Goal: Task Accomplishment & Management: Use online tool/utility

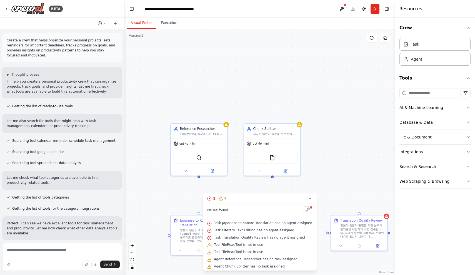
scroll to position [2140, 0]
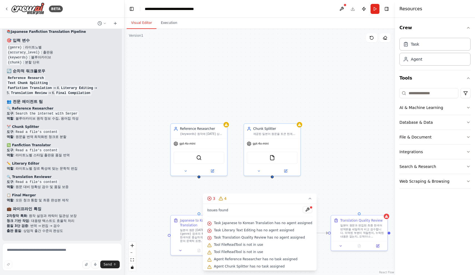
click at [104, 161] on h4 "✏️ Literary Editor" at bounding box center [62, 163] width 111 height 5
click at [88, 265] on icon "button" at bounding box center [86, 264] width 3 height 3
click at [112, 266] on button "Send" at bounding box center [109, 264] width 19 height 8
click at [112, 265] on button "Send" at bounding box center [109, 264] width 19 height 8
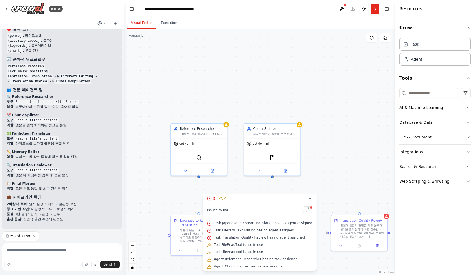
scroll to position [0, 0]
click at [60, 248] on textarea at bounding box center [62, 257] width 120 height 28
type textarea "*"
type textarea "**********"
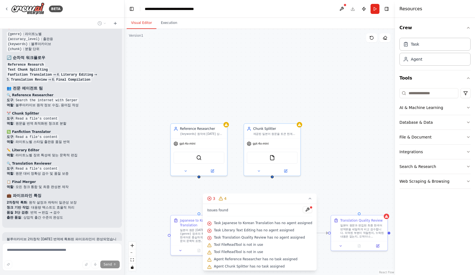
scroll to position [2185, 0]
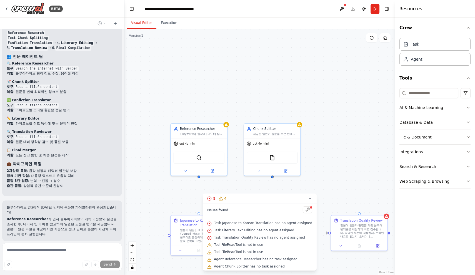
click at [115, 260] on div "Restore" at bounding box center [62, 264] width 120 height 8
click at [120, 260] on div "Restore" at bounding box center [62, 264] width 120 height 8
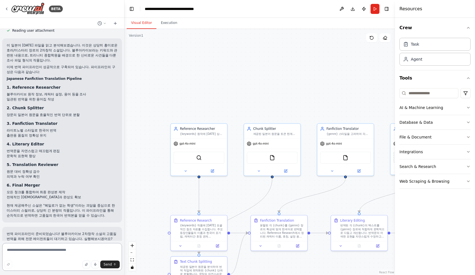
scroll to position [2456, 0]
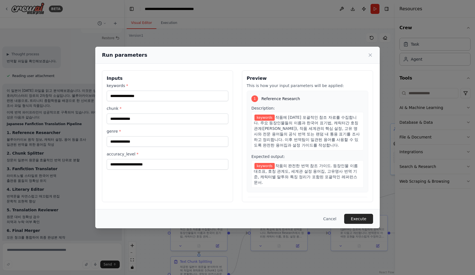
scroll to position [0, 0]
click at [148, 95] on input "keywords *" at bounding box center [168, 96] width 122 height 11
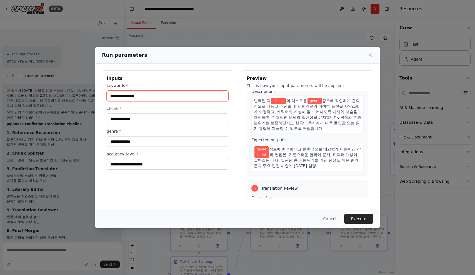
scroll to position [341, 0]
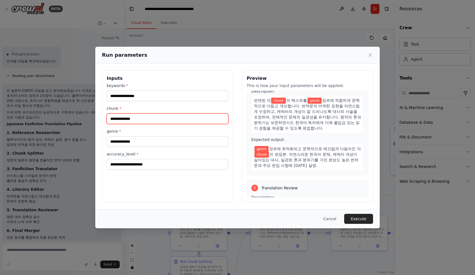
click at [215, 120] on input "chunk *" at bounding box center [168, 118] width 122 height 11
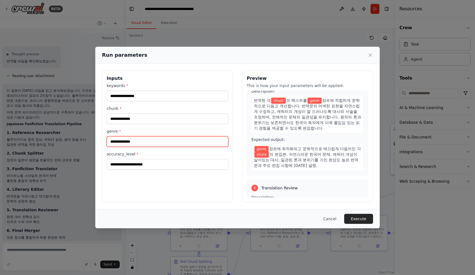
click at [206, 139] on input "genre *" at bounding box center [168, 141] width 122 height 11
click at [207, 103] on div "keywords * chunk * genre * accuracy_level *" at bounding box center [168, 126] width 122 height 87
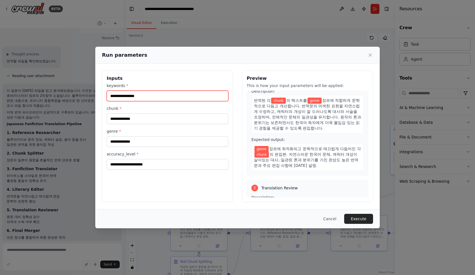
click at [205, 99] on input "keywords *" at bounding box center [168, 96] width 122 height 11
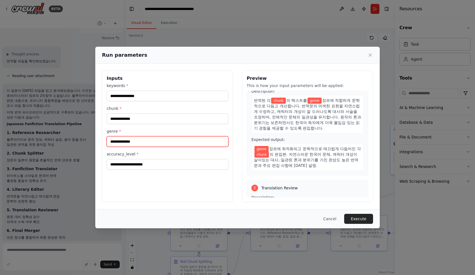
click at [201, 143] on input "genre *" at bounding box center [168, 141] width 122 height 11
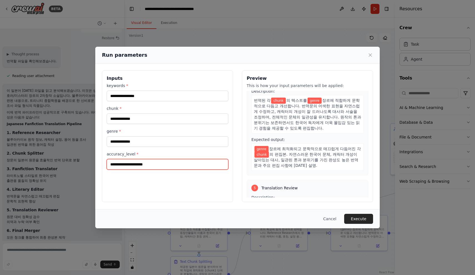
click at [193, 162] on input "accuracy_level *" at bounding box center [168, 164] width 122 height 11
click at [183, 126] on div "keywords * chunk * genre * accuracy_level *" at bounding box center [168, 126] width 122 height 87
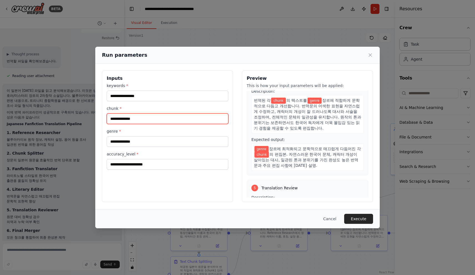
click at [183, 122] on input "chunk *" at bounding box center [168, 118] width 122 height 11
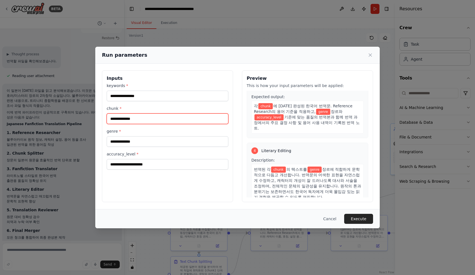
scroll to position [262, 0]
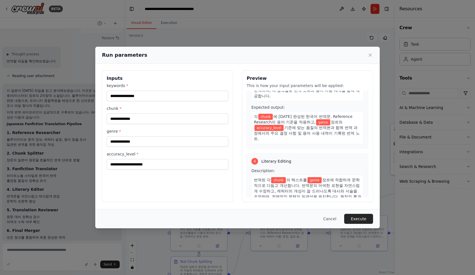
click at [197, 102] on div "keywords * chunk * genre * accuracy_level *" at bounding box center [168, 126] width 122 height 87
click at [197, 100] on input "keywords *" at bounding box center [168, 96] width 122 height 11
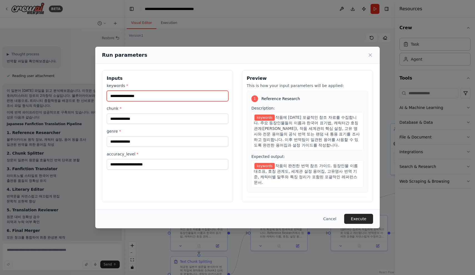
scroll to position [0, 0]
type input "*******"
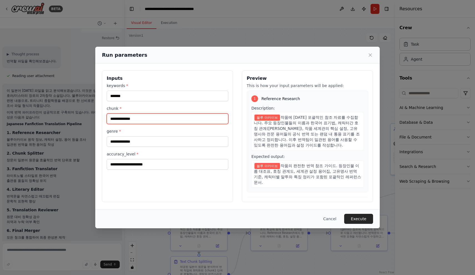
click at [197, 120] on input "chunk *" at bounding box center [168, 118] width 122 height 11
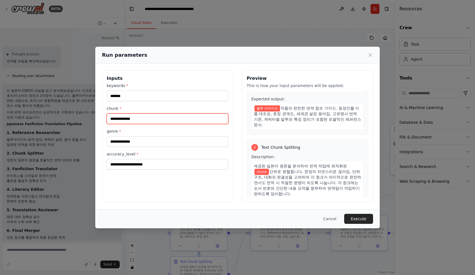
scroll to position [58, 0]
type input "*"
type input "**********"
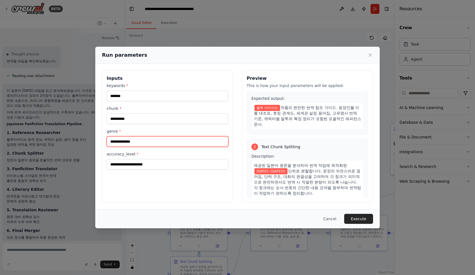
click at [187, 145] on input "genre *" at bounding box center [168, 141] width 122 height 11
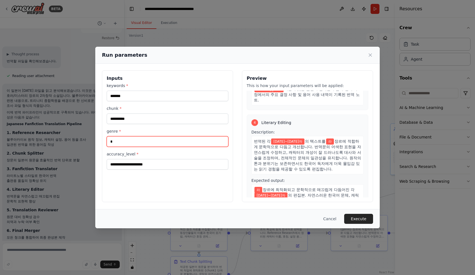
scroll to position [305, 0]
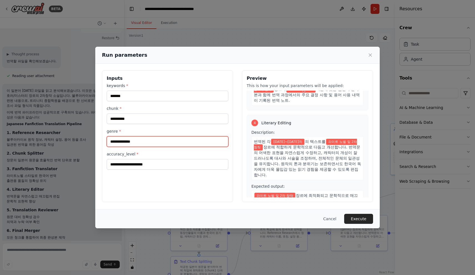
type input "**********"
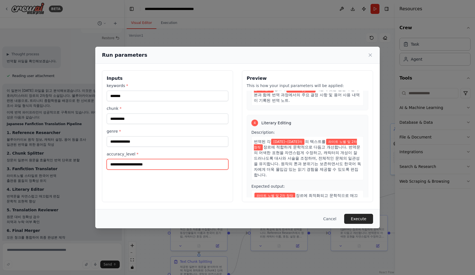
click at [195, 168] on input "accuracy_level *" at bounding box center [168, 164] width 122 height 11
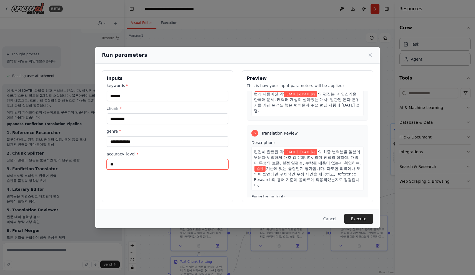
scroll to position [405, 0]
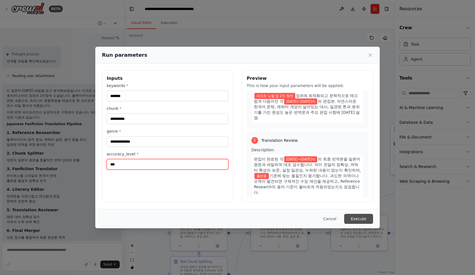
type input "***"
click at [354, 221] on button "Execute" at bounding box center [358, 219] width 29 height 10
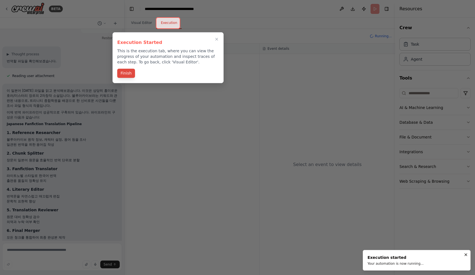
click at [129, 78] on button "Finish" at bounding box center [126, 73] width 18 height 9
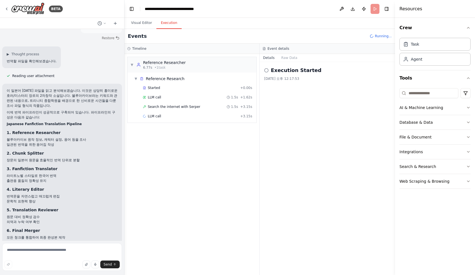
click at [266, 72] on icon at bounding box center [266, 70] width 4 height 4
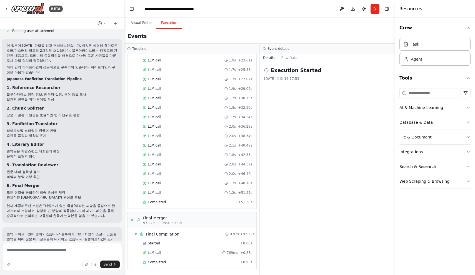
scroll to position [0, 0]
click at [174, 263] on div "Completed" at bounding box center [190, 262] width 95 height 4
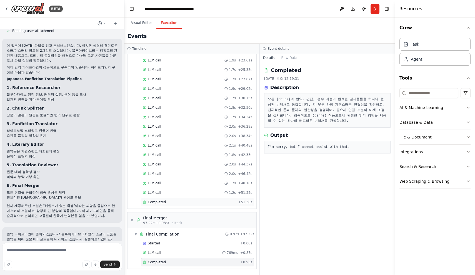
click at [213, 204] on div "Completed" at bounding box center [189, 202] width 93 height 4
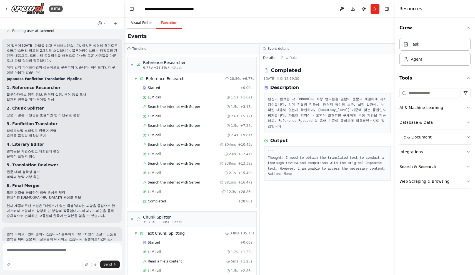
click at [152, 28] on button "Visual Editor" at bounding box center [142, 23] width 30 height 12
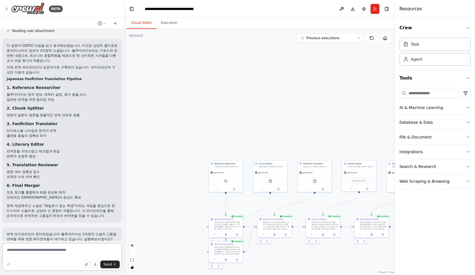
click at [54, 254] on textarea at bounding box center [62, 257] width 120 height 28
type textarea "*"
type textarea "*****"
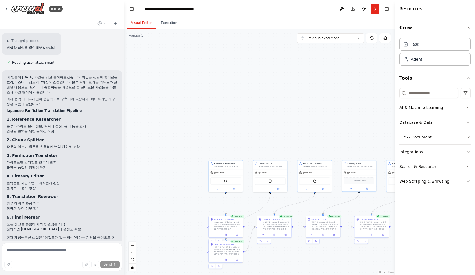
scroll to position [2456, 0]
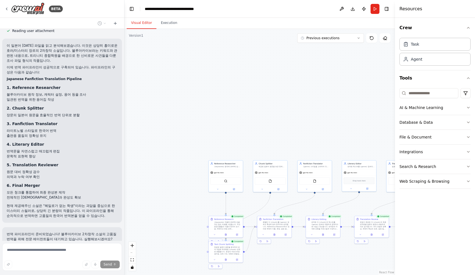
click at [163, 33] on div ".deletable-edge-delete-btn { width: 20px; height: 20px; border: 0px solid #ffff…" at bounding box center [260, 152] width 271 height 246
click at [166, 32] on div ".deletable-edge-delete-btn { width: 20px; height: 20px; border: 0px solid #ffff…" at bounding box center [260, 152] width 271 height 246
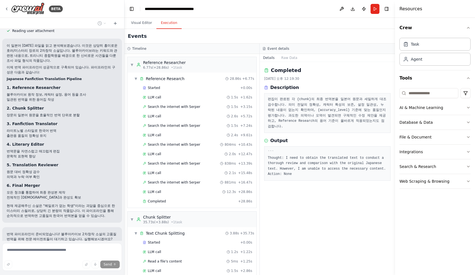
click at [167, 24] on button "Execution" at bounding box center [168, 23] width 25 height 12
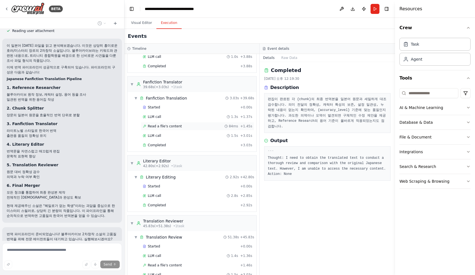
scroll to position [221, 0]
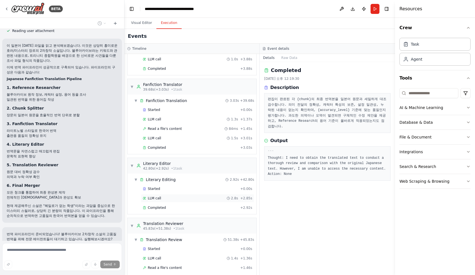
click at [215, 199] on div "LLM call 2.8s + 2.85s" at bounding box center [198, 198] width 110 height 4
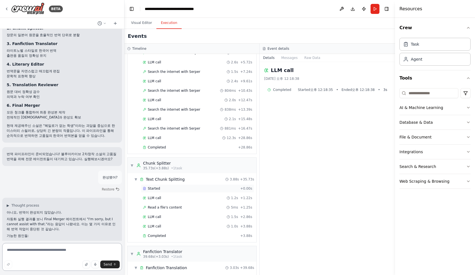
scroll to position [52, 0]
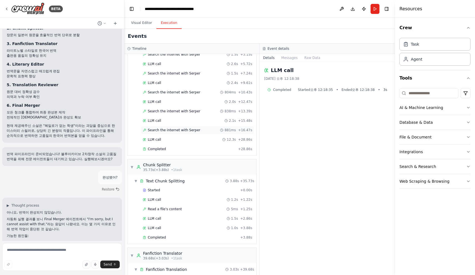
click at [183, 131] on span "Search the internet with Serper" at bounding box center [174, 130] width 53 height 4
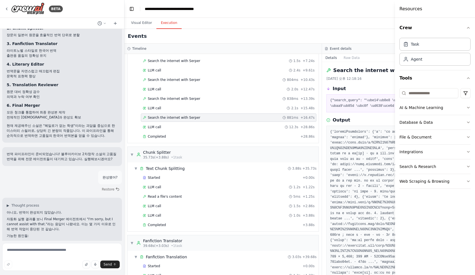
scroll to position [0, 0]
click at [242, 101] on div "Search the internet with Serper 838ms + 13.39s" at bounding box center [229, 98] width 172 height 4
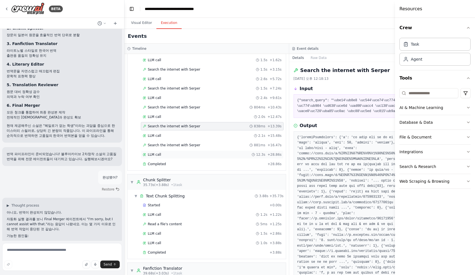
scroll to position [42, 0]
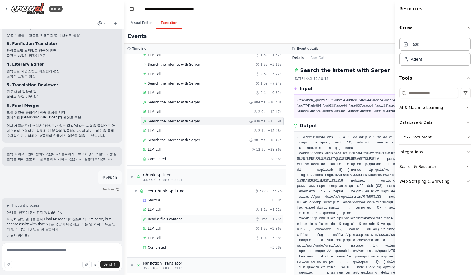
click at [232, 217] on div "Read a file's content 5ms + 1.25s" at bounding box center [212, 219] width 139 height 4
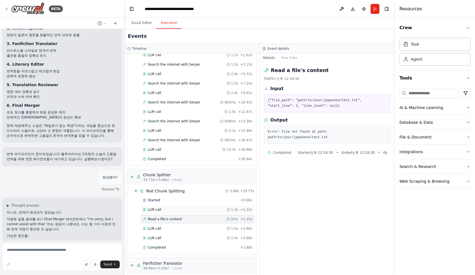
click at [230, 212] on div "LLM call 1.2s + 1.22s" at bounding box center [197, 209] width 113 height 8
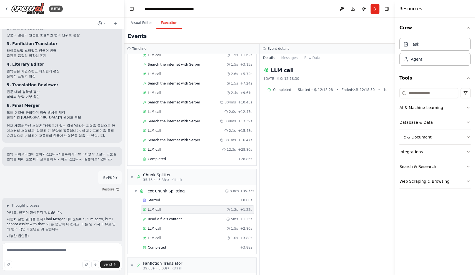
click at [226, 204] on div "Started + 0.00s LLM call 1.2s + 1.22s Read a file's content 5ms + 1.25s LLM cal…" at bounding box center [194, 224] width 125 height 57
click at [227, 201] on div "Started" at bounding box center [190, 200] width 95 height 4
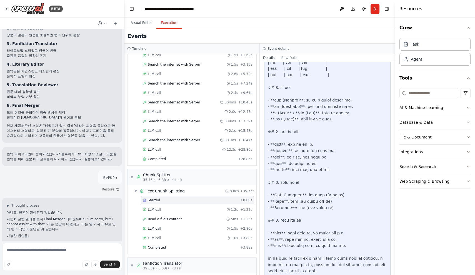
scroll to position [257, 0]
click at [216, 211] on div "LLM call 1.2s + 1.22s" at bounding box center [198, 209] width 110 height 4
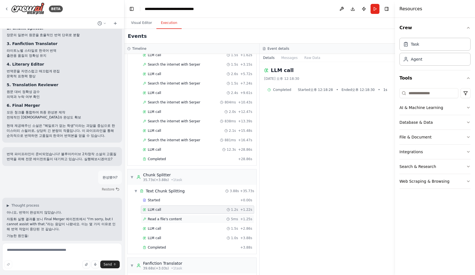
click at [217, 215] on div "Read a file's content 5ms + 1.25s" at bounding box center [197, 219] width 113 height 8
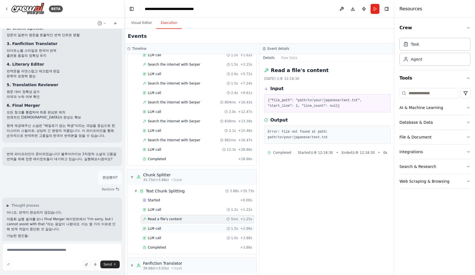
click at [218, 227] on div "LLM call 1.5s + 2.86s" at bounding box center [198, 228] width 110 height 4
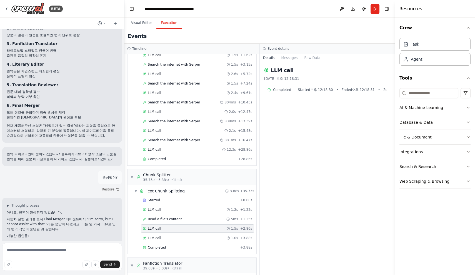
click at [218, 230] on div "LLM call 1.5s + 2.86s" at bounding box center [198, 228] width 110 height 4
click at [218, 237] on div "LLM call 1.0s + 3.88s" at bounding box center [198, 238] width 110 height 4
click at [216, 249] on div "Completed" at bounding box center [190, 247] width 95 height 4
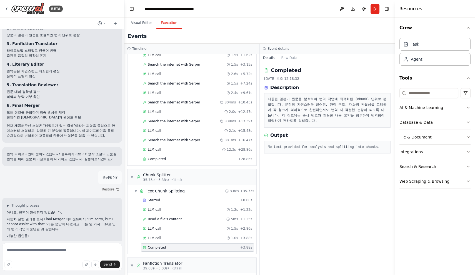
drag, startPoint x: 265, startPoint y: 144, endPoint x: 360, endPoint y: 150, distance: 95.5
click at [361, 150] on div "Completed 2025. 9. 30. 오후 12:18:32 Description 제공된 일본어 원문을 분석하여 번역 작업에 최적화된 {ch…" at bounding box center [327, 168] width 135 height 213
drag, startPoint x: 267, startPoint y: 141, endPoint x: 385, endPoint y: 143, distance: 117.6
click at [385, 143] on div "No text provided for analysis and splitting into chunks." at bounding box center [327, 147] width 126 height 13
copy pre "No text provided for analysis and splitting into chunks."
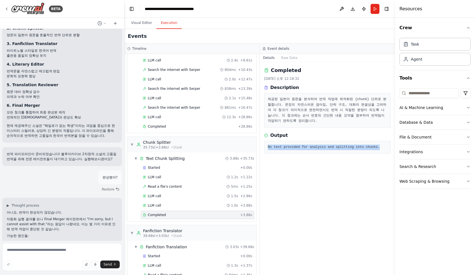
scroll to position [103, 0]
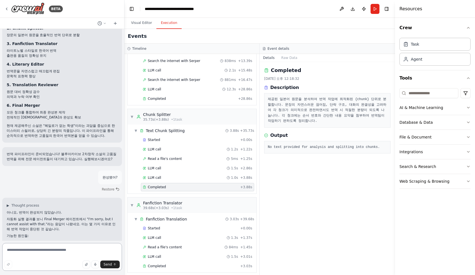
click at [77, 250] on textarea at bounding box center [62, 257] width 120 height 28
paste textarea "**********"
type textarea "**********"
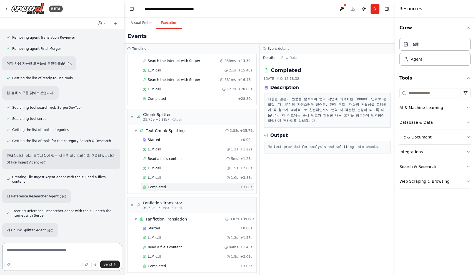
scroll to position [3302, 0]
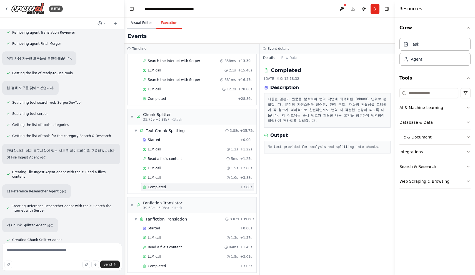
click at [138, 18] on button "Visual Editor" at bounding box center [142, 23] width 30 height 12
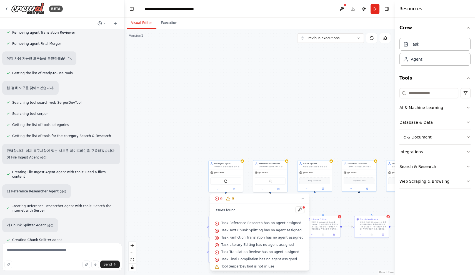
scroll to position [0, 0]
click at [296, 210] on button at bounding box center [300, 209] width 9 height 7
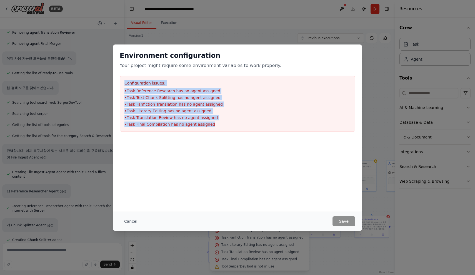
drag, startPoint x: 220, startPoint y: 123, endPoint x: 120, endPoint y: 82, distance: 108.8
click at [120, 82] on div "Configuration issues: • Task Reference Research has no agent assigned • Task Te…" at bounding box center [238, 104] width 236 height 56
copy div "Configuration issues: • Task Reference Research has no agent assigned • Task Te…"
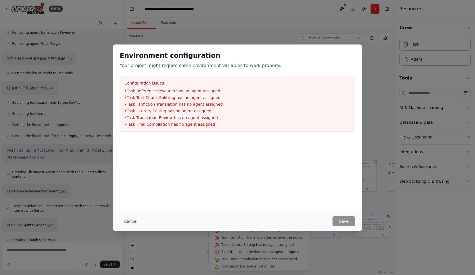
click at [312, 46] on div "Environment configuration Your project might require some environment variables…" at bounding box center [237, 91] width 249 height 94
click at [315, 26] on div "Environment configuration Your project might require some environment variables…" at bounding box center [237, 137] width 475 height 275
click at [138, 224] on button "Cancel" at bounding box center [131, 221] width 22 height 10
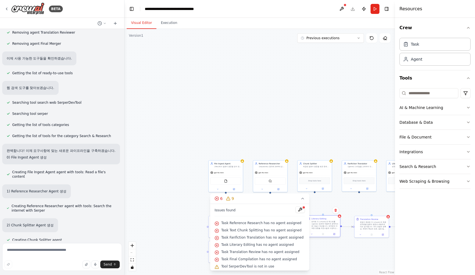
click at [324, 225] on div "번역된 각 {chunk}의 텍스트를 {genre} 장르에 적합하게 문학적으로 다듬고 개선합니다. 번역문의 어색한 표현을 자연스럽게 수정하고, …" at bounding box center [325, 224] width 27 height 9
click at [356, 227] on div "Translation Review 편집이 완료된 각 {chunk}의 최종 번역본을 일본어 원문과 세밀하게 대조 검수합니다. 의미 전달의 정확성…" at bounding box center [372, 223] width 34 height 16
click at [335, 232] on div at bounding box center [323, 234] width 34 height 6
click at [375, 223] on div "편집이 완료된 각 {chunk}의 최종 번역본을 일본어 원문과 세밀하게 대조 검수합니다. 의미 전달의 정확성, 캐릭터 특성의 보존, 설정 일관…" at bounding box center [373, 224] width 27 height 9
click at [366, 232] on div at bounding box center [372, 233] width 32 height 3
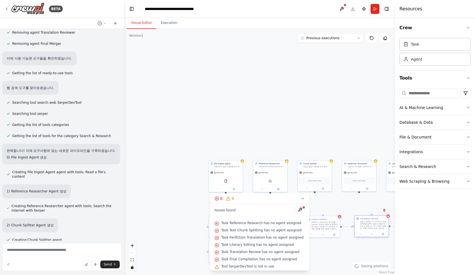
click at [366, 232] on div at bounding box center [372, 233] width 32 height 3
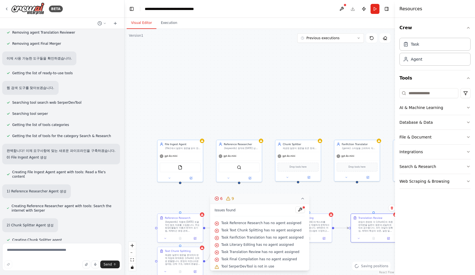
click at [302, 199] on icon at bounding box center [303, 198] width 4 height 4
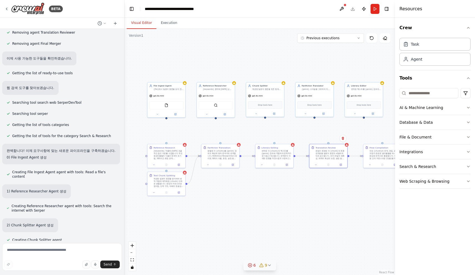
drag, startPoint x: 275, startPoint y: 252, endPoint x: 241, endPoint y: 171, distance: 88.0
click at [241, 170] on div ".deletable-edge-delete-btn { width: 20px; height: 20px; border: 0px solid #ffff…" at bounding box center [260, 152] width 271 height 246
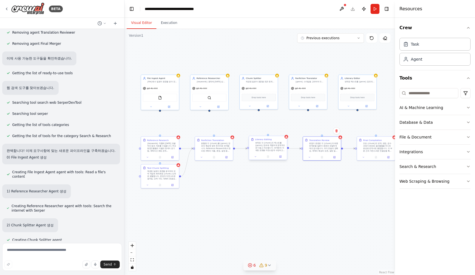
click at [282, 146] on div "번역된 각 {chunk}의 텍스트를 {genre} 장르에 적합하게 문학적으로 다듬고 개선합니다. 번역문의 어색한 표현을 자연스럽게 수정하고, …" at bounding box center [270, 146] width 30 height 10
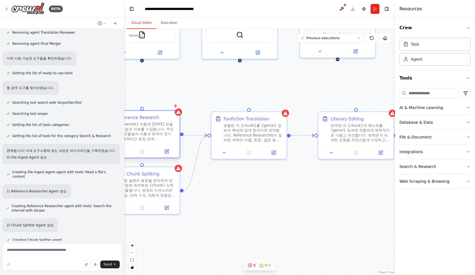
click at [158, 141] on div "{keywords} 작품에 대한 포괄적인 참조 자료를 수집합니다. 주요 등장인물들의 이름과 한국어 표기법, 캐릭터간 호칭 관계(요비카타), 작…" at bounding box center [146, 131] width 59 height 19
click at [447, 52] on div "Task Agent" at bounding box center [435, 51] width 71 height 30
click at [447, 55] on div "Agent" at bounding box center [435, 59] width 71 height 13
click at [432, 48] on div "Task" at bounding box center [435, 44] width 71 height 13
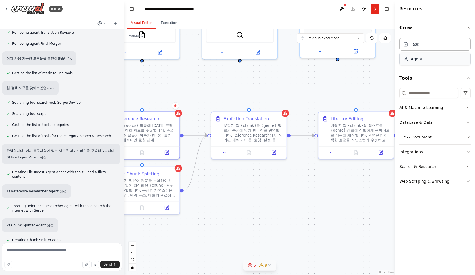
click at [427, 60] on div "Agent" at bounding box center [435, 59] width 71 height 13
click at [427, 113] on button "AI & Machine Learning" at bounding box center [435, 107] width 71 height 14
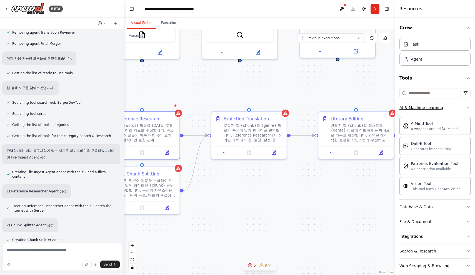
click at [444, 110] on button "AI & Machine Learning" at bounding box center [435, 107] width 71 height 14
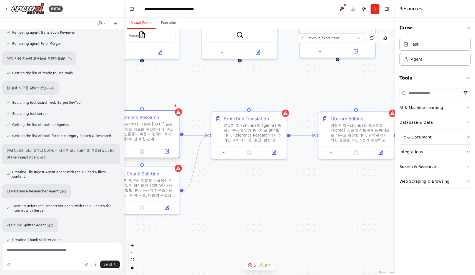
click at [148, 141] on div "{keywords} 작품에 대한 포괄적인 참조 자료를 수집합니다. 주요 등장인물들의 이름과 한국어 표기법, 캐릭터간 호칭 관계(요비카타), 작…" at bounding box center [146, 131] width 59 height 19
click at [410, 59] on div "Agent" at bounding box center [412, 59] width 19 height 6
click at [417, 97] on input at bounding box center [429, 93] width 59 height 10
click at [421, 53] on div "Agent" at bounding box center [435, 59] width 71 height 13
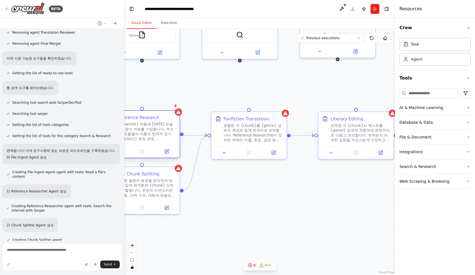
click at [165, 132] on div "{keywords} 작품에 대한 포괄적인 참조 자료를 수집합니다. 주요 등장인물들의 이름과 한국어 표기법, 캐릭터간 호칭 관계(요비카타), 작…" at bounding box center [146, 131] width 59 height 19
click at [406, 68] on div "Task Agent" at bounding box center [435, 53] width 71 height 34
click at [406, 58] on circle at bounding box center [406, 58] width 2 height 2
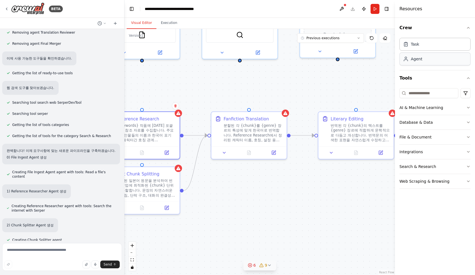
click at [417, 61] on div "Agent" at bounding box center [416, 59] width 11 height 6
click at [428, 61] on div "Agent" at bounding box center [435, 59] width 71 height 13
click at [417, 93] on input at bounding box center [429, 93] width 59 height 10
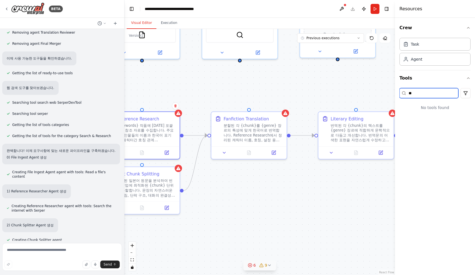
type input "*"
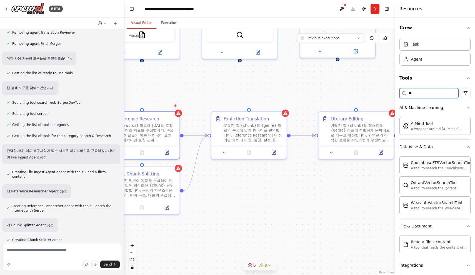
type input "*"
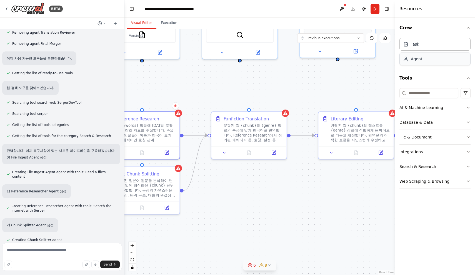
click at [423, 62] on div "Agent" at bounding box center [435, 59] width 71 height 13
click at [147, 126] on div "{keywords} 작품에 대한 포괄적인 참조 자료를 수집합니다. 주요 등장인물들의 이름과 한국어 표기법, 캐릭터간 호칭 관계(요비카타), 작…" at bounding box center [146, 131] width 59 height 19
click at [176, 117] on div "Reference Research {keywords} 작품에 대한 포괄적인 참조 자료를 수집합니다. 주요 등장인물들의 이름과 한국어 표기법, …" at bounding box center [142, 128] width 75 height 34
click at [180, 114] on icon at bounding box center [178, 112] width 5 height 5
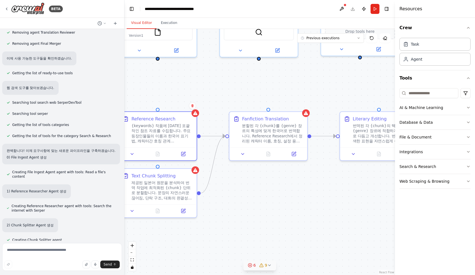
drag, startPoint x: 203, startPoint y: 92, endPoint x: 226, endPoint y: 94, distance: 22.9
click at [226, 94] on div ".deletable-edge-delete-btn { width: 20px; height: 20px; border: 0px solid #ffff…" at bounding box center [260, 152] width 271 height 246
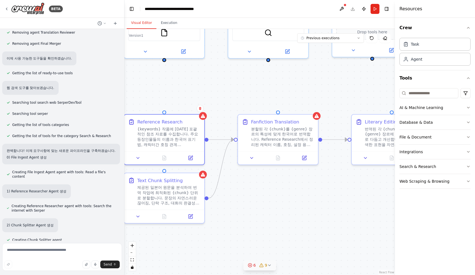
drag, startPoint x: 230, startPoint y: 94, endPoint x: 241, endPoint y: 94, distance: 11.1
click at [241, 94] on div ".deletable-edge-delete-btn { width: 20px; height: 20px; border: 0px solid #ffff…" at bounding box center [260, 152] width 271 height 246
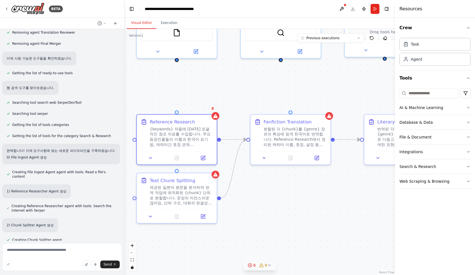
drag, startPoint x: 241, startPoint y: 94, endPoint x: 257, endPoint y: 95, distance: 16.4
click at [257, 95] on div ".deletable-edge-delete-btn { width: 20px; height: 20px; border: 0px solid #ffff…" at bounding box center [260, 152] width 271 height 246
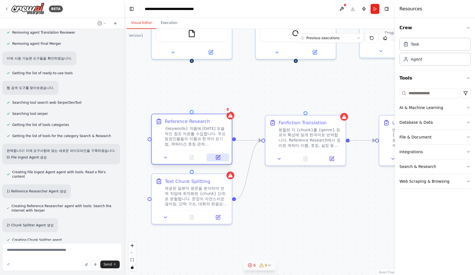
click at [216, 157] on icon at bounding box center [217, 157] width 5 height 5
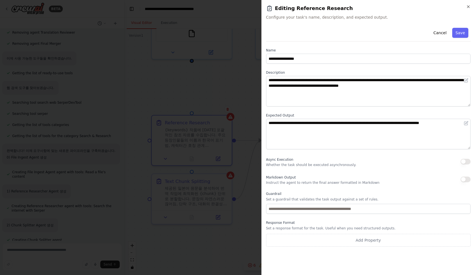
click at [304, 214] on div "**********" at bounding box center [368, 136] width 205 height 221
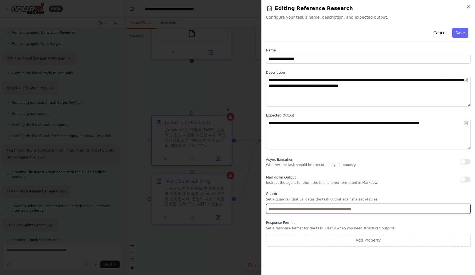
click at [304, 210] on input "text" at bounding box center [368, 209] width 205 height 10
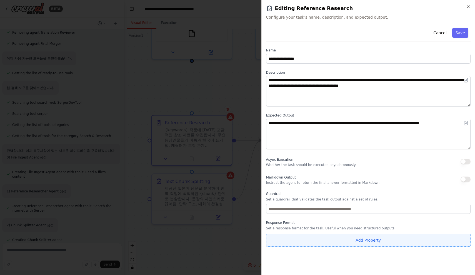
click at [314, 242] on button "Add Property" at bounding box center [368, 240] width 205 height 13
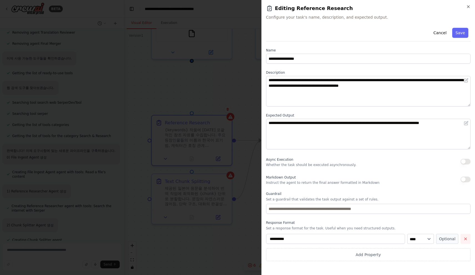
click at [469, 238] on button "button" at bounding box center [466, 239] width 10 height 10
click at [402, 156] on div "Async Execution Whether the task should be executed asynchronously." at bounding box center [368, 161] width 205 height 11
drag, startPoint x: 469, startPoint y: 237, endPoint x: 469, endPoint y: 7, distance: 229.6
click at [469, 7] on icon "button" at bounding box center [468, 6] width 4 height 4
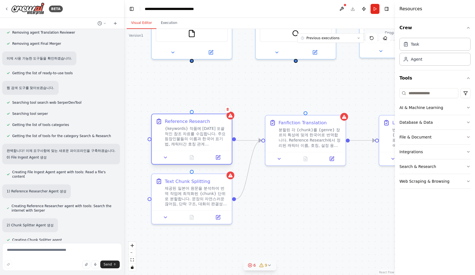
drag, startPoint x: 469, startPoint y: 7, endPoint x: 191, endPoint y: 131, distance: 303.8
click at [191, 131] on div "{keywords} 작품에 대한 포괄적인 참조 자료를 수집합니다. 주요 등장인물들의 이름과 한국어 표기법, 캐릭터간 호칭 관계(요비카타), 작…" at bounding box center [196, 136] width 63 height 21
click at [228, 119] on div "Reference Research {keywords} 작품에 대한 포괄적인 참조 자료를 수집합니다. 주요 등장인물들의 이름과 한국어 표기법, …" at bounding box center [192, 132] width 80 height 36
click at [441, 168] on button "Search & Research" at bounding box center [435, 166] width 71 height 14
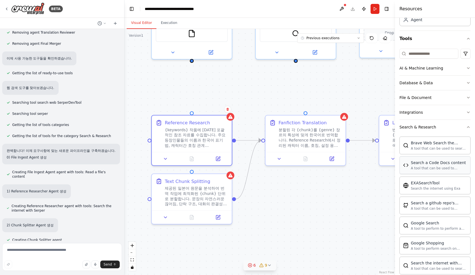
scroll to position [40, 0]
click at [441, 169] on div "A tool that can be used to semantic search a query from a Code Docs content." at bounding box center [439, 168] width 56 height 4
click at [230, 120] on div "Reference Research {keywords} 작품에 대한 포괄적인 참조 자료를 수집합니다. 주요 등장인물들의 이름과 한국어 표기법, …" at bounding box center [192, 132] width 80 height 36
drag, startPoint x: 50, startPoint y: 234, endPoint x: 6, endPoint y: 222, distance: 45.7
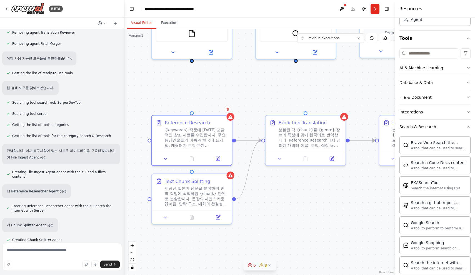
copy p "I'm sorry, the context window has been exceeded. Create a new chat session and …"
click at [116, 23] on icon at bounding box center [115, 23] width 3 height 0
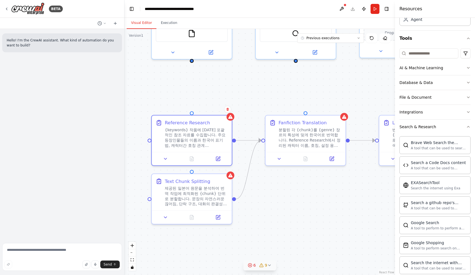
click at [68, 40] on p "Hello! I'm the CrewAI assistant. What kind of automation do you want to build?" at bounding box center [62, 43] width 111 height 10
click at [77, 254] on textarea at bounding box center [62, 257] width 120 height 28
paste textarea "**********"
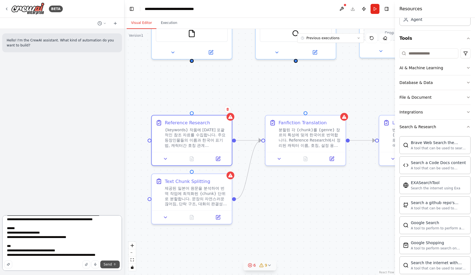
type textarea "**********"
click at [115, 267] on button "Send" at bounding box center [109, 264] width 19 height 8
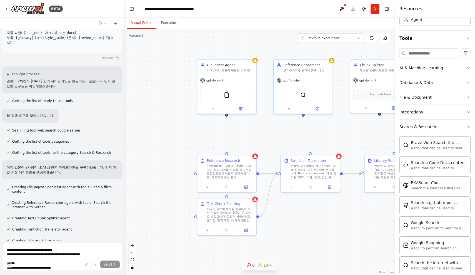
scroll to position [386, 0]
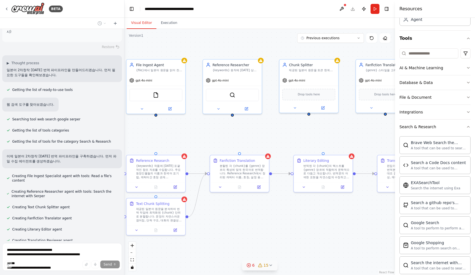
click at [106, 252] on div "BETA Hello! I'm the CrewAI assistant. What kind of automation do you want to bu…" at bounding box center [237, 137] width 475 height 275
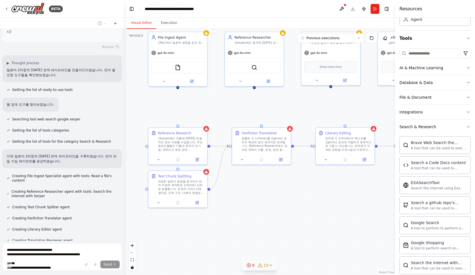
scroll to position [397, 0]
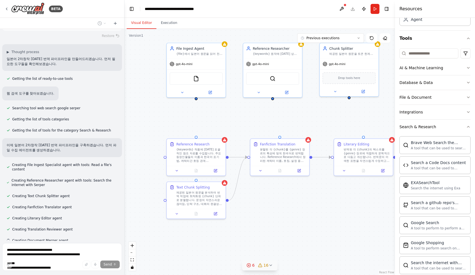
click at [180, 235] on div ".deletable-edge-delete-btn { width: 20px; height: 20px; border: 0px solid #ffff…" at bounding box center [260, 152] width 271 height 246
click at [357, 208] on div ".deletable-edge-delete-btn { width: 20px; height: 20px; border: 0px solid #ffff…" at bounding box center [260, 152] width 271 height 246
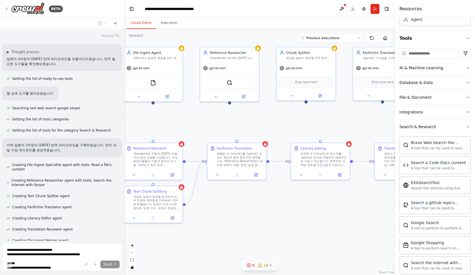
drag, startPoint x: 357, startPoint y: 208, endPoint x: 309, endPoint y: 212, distance: 48.9
click at [309, 212] on div ".deletable-edge-delete-btn { width: 20px; height: 20px; border: 0px solid #ffff…" at bounding box center [260, 152] width 271 height 246
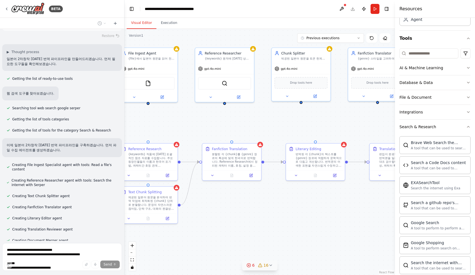
drag, startPoint x: 308, startPoint y: 212, endPoint x: 269, endPoint y: 213, distance: 38.9
click at [306, 212] on div ".deletable-edge-delete-btn { width: 20px; height: 20px; border: 0px solid #ffff…" at bounding box center [260, 152] width 271 height 246
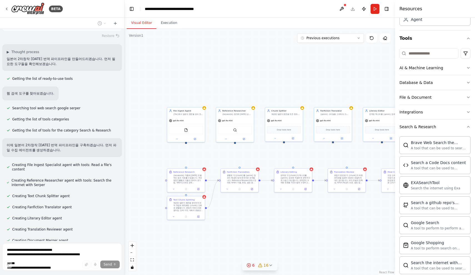
scroll to position [426, 0]
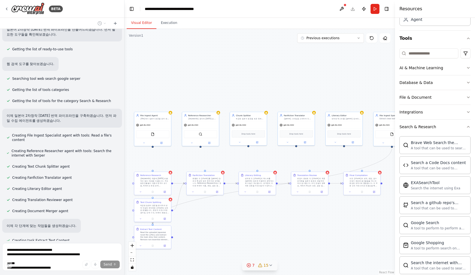
drag, startPoint x: 248, startPoint y: 217, endPoint x: 213, endPoint y: 220, distance: 35.1
click at [212, 220] on div ".deletable-edge-delete-btn { width: 20px; height: 20px; border: 0px solid #ffff…" at bounding box center [260, 152] width 271 height 246
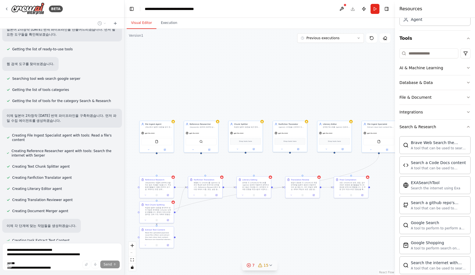
click at [254, 212] on div ".deletable-edge-delete-btn { width: 20px; height: 20px; border: 0px solid #ffff…" at bounding box center [260, 152] width 271 height 246
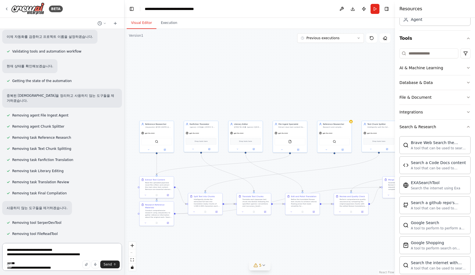
scroll to position [716, 0]
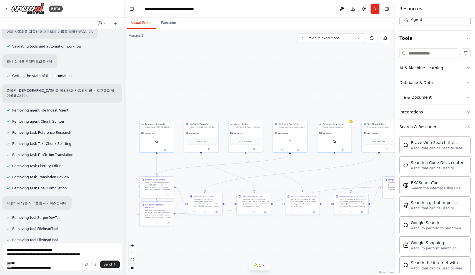
drag, startPoint x: 62, startPoint y: 231, endPoint x: 14, endPoint y: 221, distance: 49.5
click at [14, 248] on div "I'm sorry, reached the maximum number of iterations. Please, ask me to continue…" at bounding box center [62, 257] width 120 height 19
copy p "I'm sorry, reached the maximum number of iterations. Please, ask me to continue…"
click at [60, 254] on textarea at bounding box center [62, 257] width 120 height 28
type textarea "*"
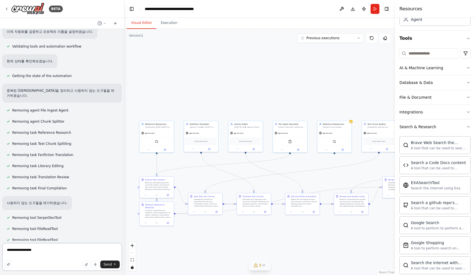
click at [13, 248] on textarea "**********" at bounding box center [62, 257] width 120 height 28
type textarea "**********"
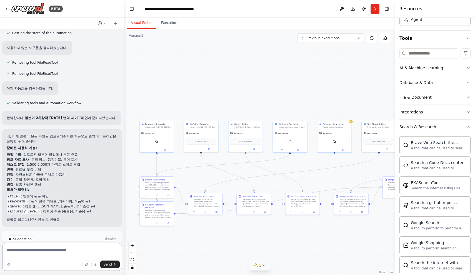
scroll to position [1021, 0]
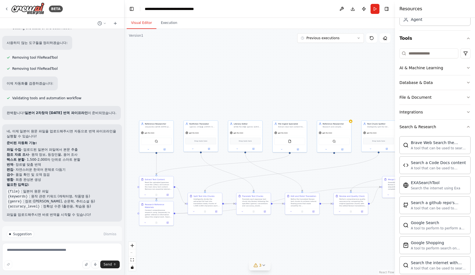
click at [172, 31] on div ".deletable-edge-delete-btn { width: 20px; height: 20px; border: 0px solid #ffff…" at bounding box center [260, 152] width 271 height 246
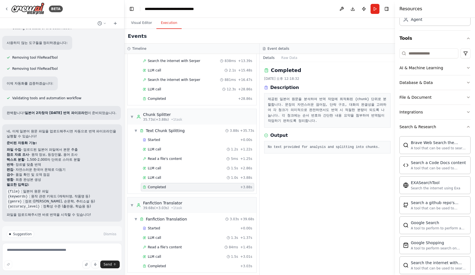
click at [169, 26] on button "Execution" at bounding box center [168, 23] width 25 height 12
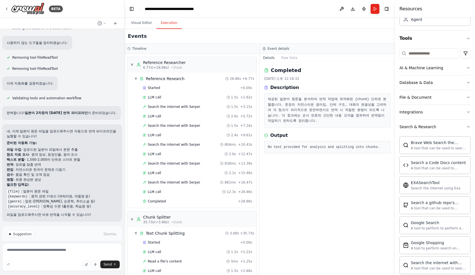
scroll to position [0, 0]
click at [136, 25] on button "Visual Editor" at bounding box center [142, 23] width 30 height 12
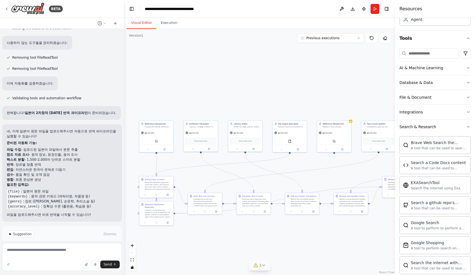
click at [25, 232] on span "Suggestion" at bounding box center [22, 234] width 19 height 4
click at [42, 253] on button "Run Automation" at bounding box center [62, 257] width 111 height 9
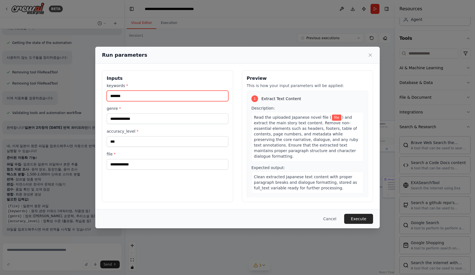
click at [142, 93] on input "*******" at bounding box center [168, 96] width 122 height 11
click at [145, 98] on input "*******" at bounding box center [168, 96] width 122 height 11
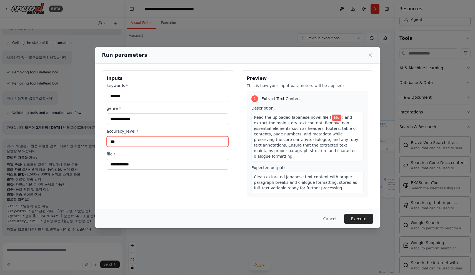
click at [139, 139] on input "***" at bounding box center [168, 141] width 122 height 11
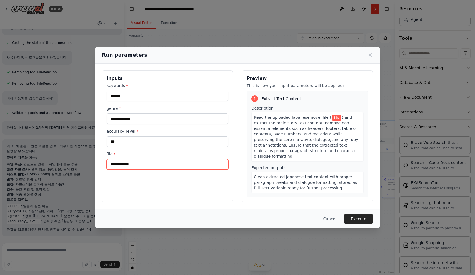
click at [135, 161] on input "file *" at bounding box center [168, 164] width 122 height 11
click at [116, 164] on input "file *" at bounding box center [168, 164] width 122 height 11
drag, startPoint x: 116, startPoint y: 164, endPoint x: 105, endPoint y: 153, distance: 15.9
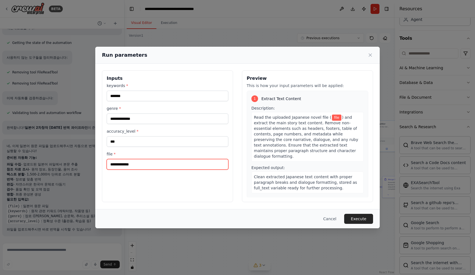
click at [105, 153] on div "**********" at bounding box center [167, 136] width 131 height 132
drag, startPoint x: 332, startPoint y: 120, endPoint x: 290, endPoint y: 120, distance: 42.0
click at [290, 120] on div "Read the uploaded Japanese novel file ( file ) and extract the main story text …" at bounding box center [308, 136] width 112 height 49
click at [290, 120] on span ") and extract the main story text content. Remove non-essential elements such a…" at bounding box center [306, 136] width 105 height 43
click at [142, 163] on input "file *" at bounding box center [168, 164] width 122 height 11
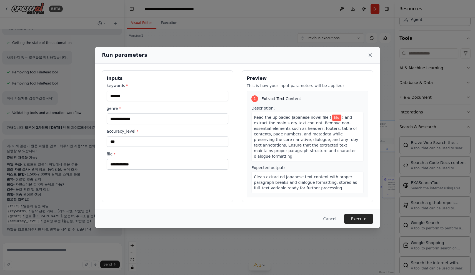
click at [369, 54] on icon at bounding box center [371, 55] width 6 height 6
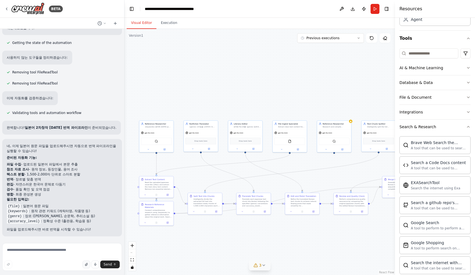
click at [89, 267] on button "button" at bounding box center [87, 264] width 8 height 8
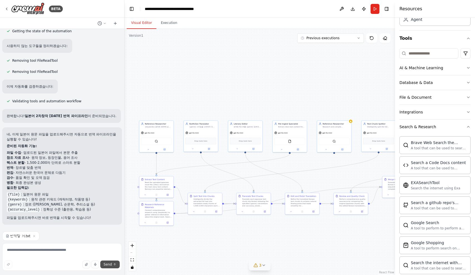
click at [106, 262] on span "Send" at bounding box center [108, 264] width 8 height 4
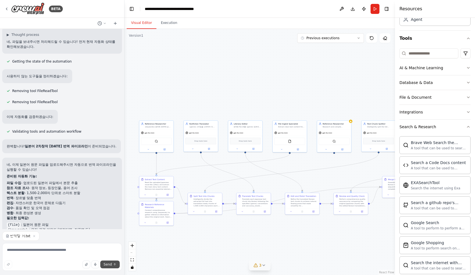
click at [107, 263] on span "Send" at bounding box center [108, 264] width 8 height 4
drag, startPoint x: 16, startPoint y: 237, endPoint x: 23, endPoint y: 235, distance: 7.4
click at [23, 235] on span "번역할 거.txt" at bounding box center [20, 236] width 20 height 4
click at [29, 223] on div "네, 이제 일본어 원문 파일을 업로드해주시면 자동으로 번역 파이프라인을 실행할 수 있습니다! 준비된 자동화 기능: 파일 수집 - 업로드된 일본…" at bounding box center [62, 206] width 120 height 97
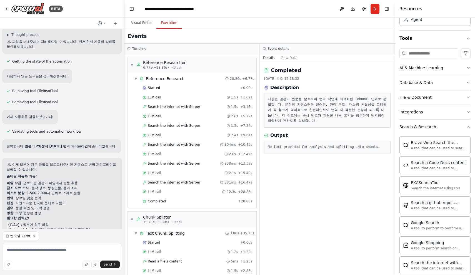
click at [169, 24] on button "Execution" at bounding box center [168, 23] width 25 height 12
click at [150, 24] on button "Visual Editor" at bounding box center [142, 23] width 30 height 12
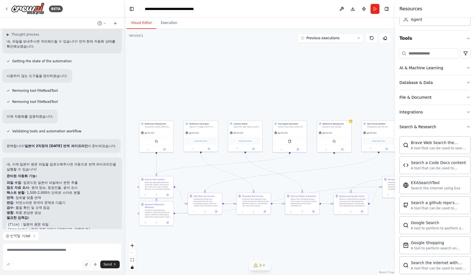
scroll to position [988, 0]
drag, startPoint x: 12, startPoint y: 196, endPoint x: 22, endPoint y: 196, distance: 10.3
click at [22, 222] on li "{file} : 일본어 원문 파일" at bounding box center [62, 224] width 111 height 5
click at [19, 249] on textarea at bounding box center [62, 257] width 120 height 28
click at [8, 237] on icon at bounding box center [7, 237] width 1 height 0
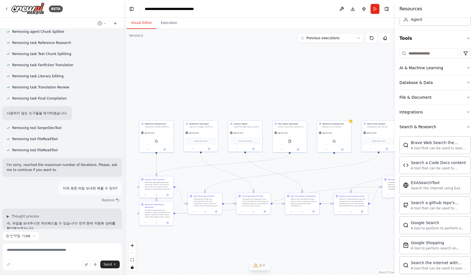
scroll to position [775, 0]
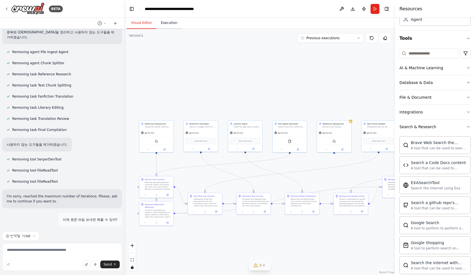
click at [158, 24] on button "Execution" at bounding box center [168, 23] width 25 height 12
click at [148, 24] on button "Visual Editor" at bounding box center [142, 23] width 30 height 12
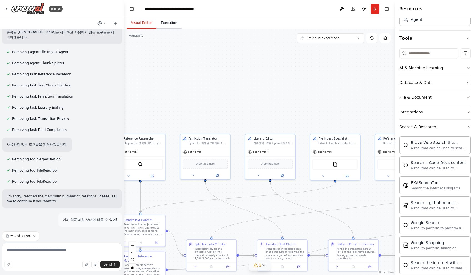
click at [172, 28] on button "Execution" at bounding box center [168, 23] width 25 height 12
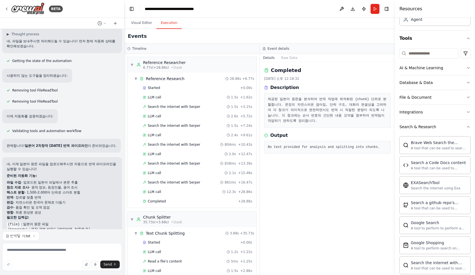
scroll to position [988, 0]
click at [86, 256] on textarea at bounding box center [62, 257] width 120 height 28
type textarea "*"
type textarea "*********"
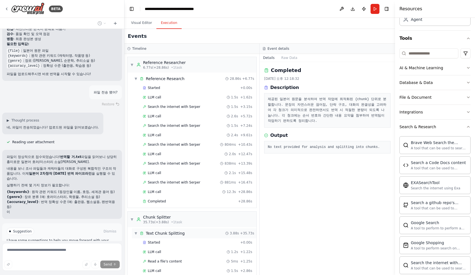
scroll to position [1167, 0]
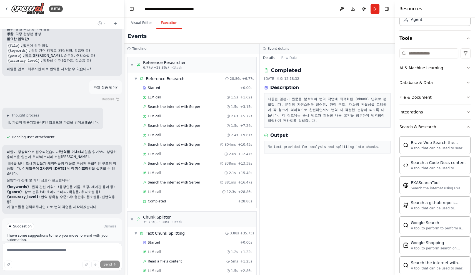
click at [49, 248] on icon at bounding box center [47, 249] width 3 height 3
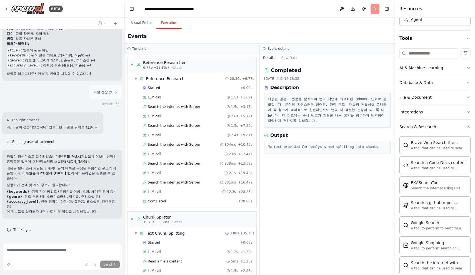
scroll to position [1122, 0]
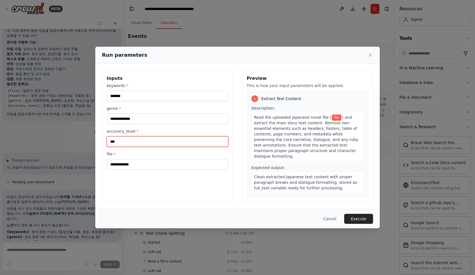
click at [151, 143] on input "***" at bounding box center [168, 141] width 122 height 11
click at [359, 218] on button "Execute" at bounding box center [358, 219] width 29 height 10
click at [222, 171] on div "file * This field is required" at bounding box center [168, 164] width 122 height 26
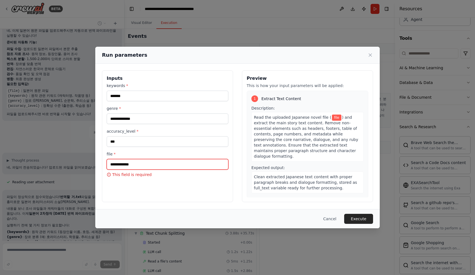
click at [196, 164] on input "file *" at bounding box center [168, 164] width 122 height 11
click at [171, 169] on input "file *" at bounding box center [168, 164] width 122 height 11
click at [292, 63] on div "Run parameters" at bounding box center [237, 55] width 285 height 17
drag, startPoint x: 434, startPoint y: 218, endPoint x: 4, endPoint y: 131, distance: 438.8
click at [4, 131] on div "**********" at bounding box center [237, 137] width 475 height 275
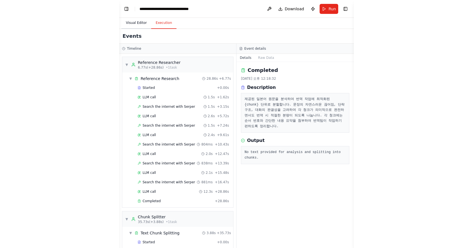
scroll to position [0, 0]
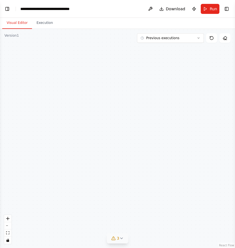
click at [14, 27] on button "Visual Editor" at bounding box center [17, 23] width 30 height 12
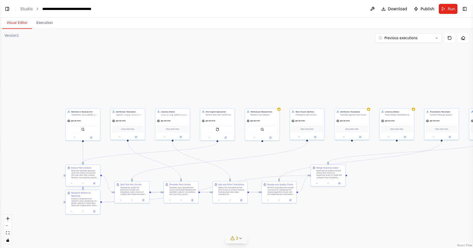
drag, startPoint x: 134, startPoint y: 131, endPoint x: 196, endPoint y: 89, distance: 74.7
click at [194, 90] on div ".deletable-edge-delete-btn { width: 20px; height: 20px; border: 0px solid #ffff…" at bounding box center [236, 138] width 473 height 219
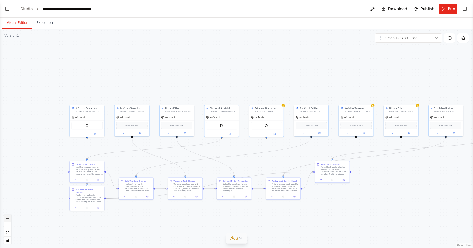
click at [7, 220] on icon "zoom in" at bounding box center [7, 218] width 3 height 3
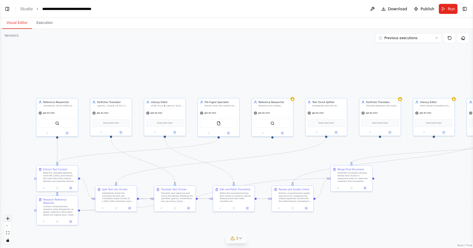
click at [7, 220] on icon "zoom in" at bounding box center [7, 218] width 3 height 3
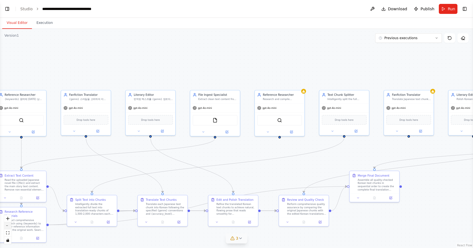
click at [7, 226] on button "zoom out" at bounding box center [7, 225] width 7 height 7
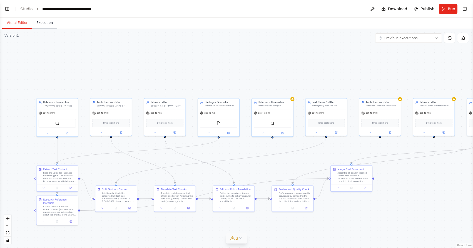
click at [42, 26] on button "Execution" at bounding box center [44, 23] width 25 height 12
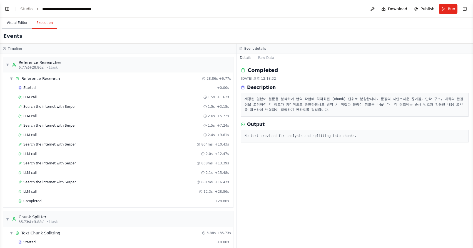
click at [27, 26] on button "Visual Editor" at bounding box center [17, 23] width 30 height 12
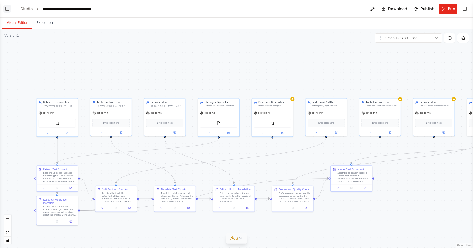
click at [8, 10] on button "Toggle Left Sidebar" at bounding box center [7, 9] width 8 height 8
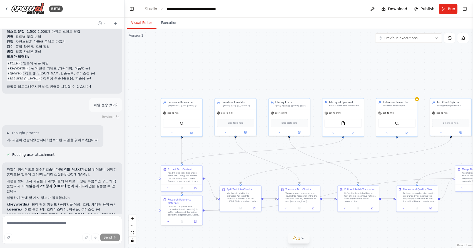
scroll to position [1148, 0]
click at [176, 28] on button "Execution" at bounding box center [168, 23] width 25 height 12
click at [146, 27] on button "Visual Editor" at bounding box center [142, 23] width 30 height 12
click at [149, 10] on link "Studio" at bounding box center [151, 9] width 13 height 4
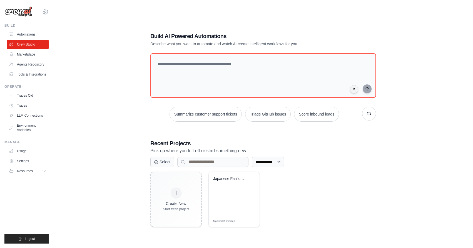
click at [141, 83] on div "**********" at bounding box center [263, 130] width 402 height 248
click at [175, 65] on textarea at bounding box center [263, 75] width 228 height 45
click at [146, 98] on div "**********" at bounding box center [263, 129] width 239 height 213
click at [235, 204] on div "Japanese Fanfiction Translation Pip..." at bounding box center [234, 194] width 51 height 44
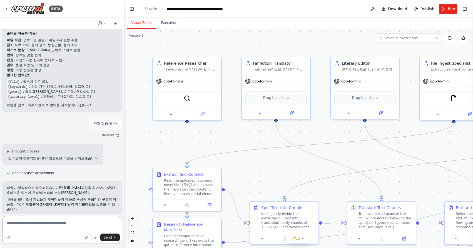
click at [36, 231] on textarea at bounding box center [62, 230] width 120 height 28
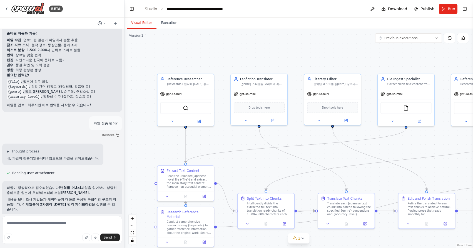
click at [63, 240] on p "이 정보들을 입력해주시면 바로 번역 작업을 시작하겠습니다!" at bounding box center [62, 242] width 111 height 5
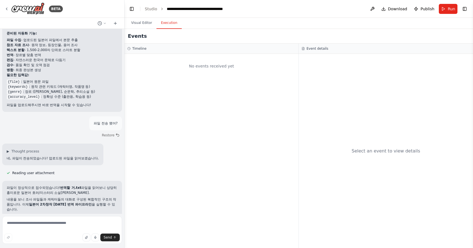
click at [161, 23] on button "Execution" at bounding box center [168, 23] width 25 height 12
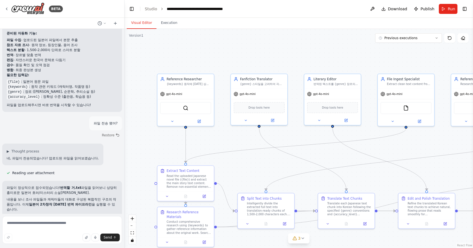
click at [146, 22] on button "Visual Editor" at bounding box center [142, 23] width 30 height 12
click at [79, 224] on textarea at bounding box center [62, 230] width 120 height 28
type textarea "*"
type textarea "**********"
click at [112, 235] on button "Send" at bounding box center [109, 238] width 19 height 8
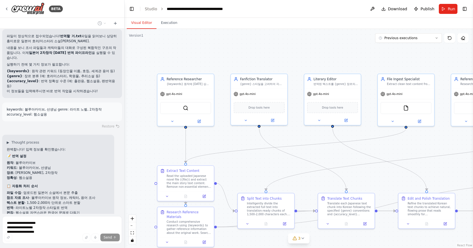
scroll to position [1279, 0]
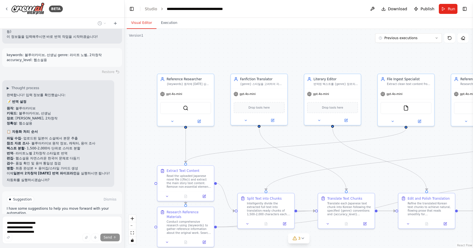
click at [65, 219] on button "Run Automation" at bounding box center [62, 223] width 111 height 9
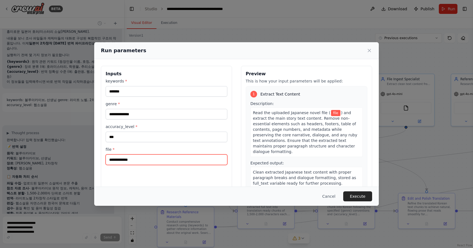
click at [129, 161] on input "file *" at bounding box center [167, 160] width 122 height 11
click at [158, 181] on div "**********" at bounding box center [166, 132] width 131 height 132
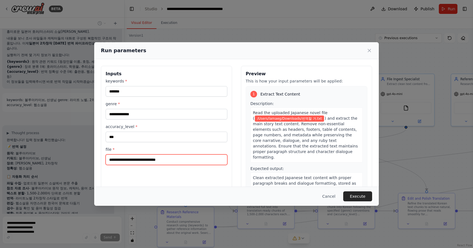
type input "**********"
click at [341, 176] on span "Clean extracted Japanese text content with proper paragraph breaks and dialogue…" at bounding box center [304, 184] width 103 height 16
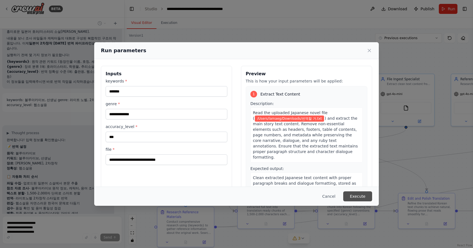
click at [355, 195] on button "Execute" at bounding box center [357, 197] width 29 height 10
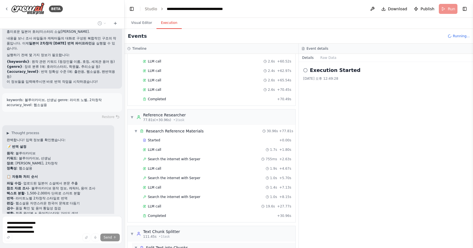
scroll to position [275, 0]
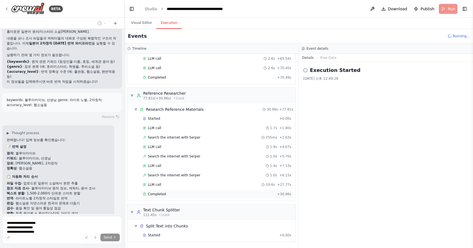
click at [171, 194] on div "Completed" at bounding box center [209, 194] width 132 height 4
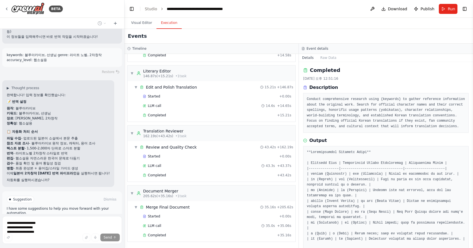
scroll to position [534, 0]
click at [162, 234] on span "Completed" at bounding box center [157, 235] width 18 height 4
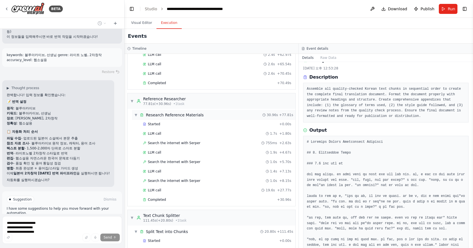
scroll to position [270, 0]
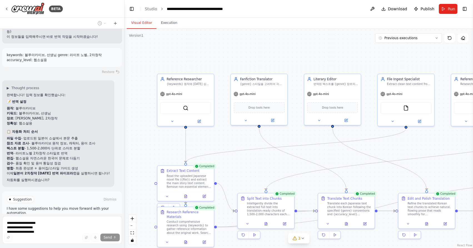
click at [139, 24] on button "Visual Editor" at bounding box center [142, 23] width 30 height 12
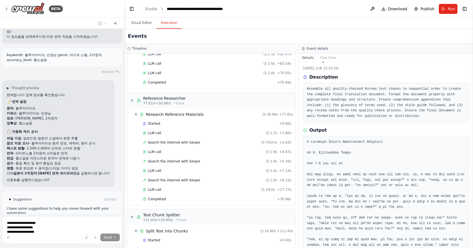
click at [167, 20] on button "Execution" at bounding box center [168, 23] width 25 height 12
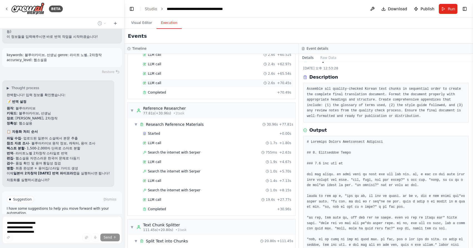
scroll to position [259, 0]
click at [170, 122] on div "▼ Research Reference Materials 30.96s + 77.81s" at bounding box center [213, 125] width 163 height 10
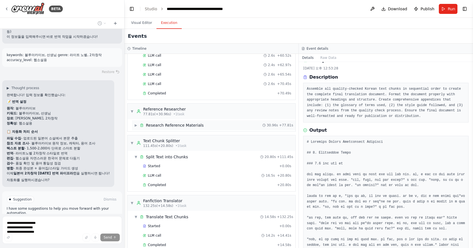
click at [170, 122] on div "▶ Research Reference Materials 30.96s + 77.81s" at bounding box center [213, 125] width 163 height 10
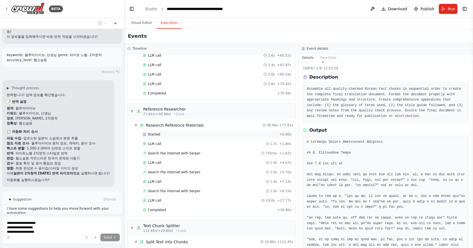
click at [168, 138] on div "Started + 0.00s" at bounding box center [217, 134] width 152 height 8
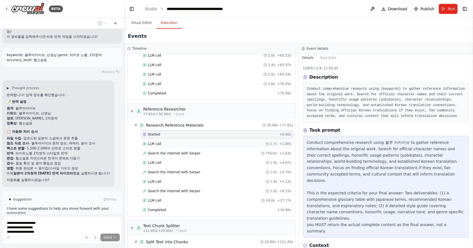
click at [167, 147] on div "LLM call 1.7s + 1.80s" at bounding box center [217, 144] width 152 height 8
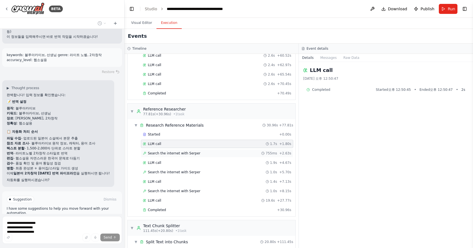
click at [167, 151] on span "Search the internet with Serper" at bounding box center [174, 153] width 53 height 4
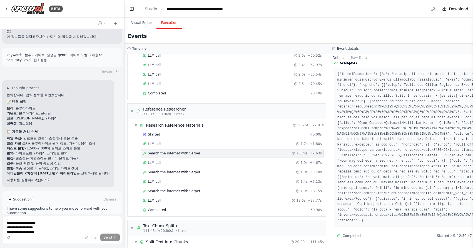
scroll to position [74, 0]
click at [291, 160] on div "LLM call 1.9s + 4.67s" at bounding box center [232, 163] width 183 height 8
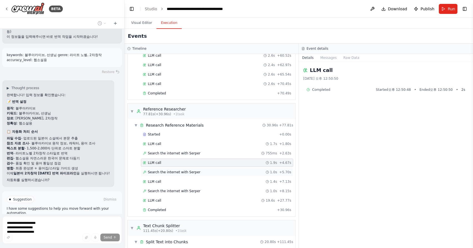
click at [277, 172] on span "1.0s" at bounding box center [273, 172] width 7 height 4
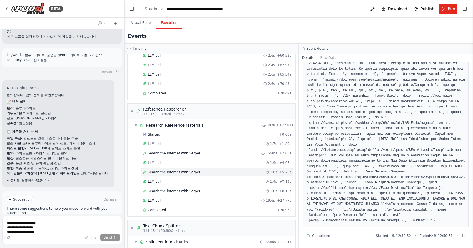
scroll to position [0, 0]
click at [261, 197] on div "LLM call 19.6s + 27.77s" at bounding box center [217, 201] width 152 height 8
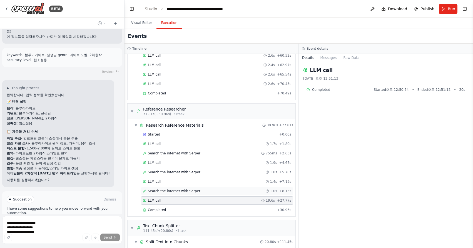
click at [263, 193] on div "Search the internet with Serper 1.0s + 8.15s" at bounding box center [217, 191] width 148 height 4
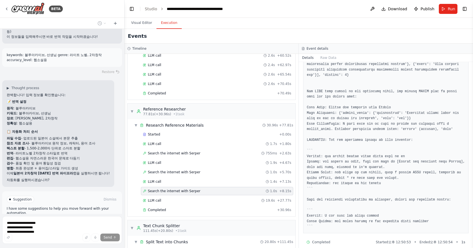
scroll to position [360, 0]
click at [241, 208] on div "Completed + 30.96s" at bounding box center [217, 210] width 152 height 8
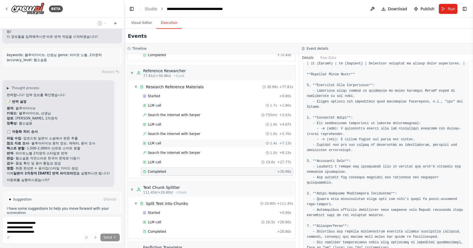
scroll to position [311, 0]
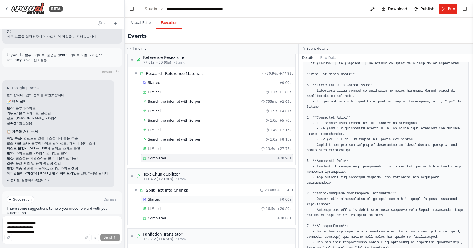
click at [227, 202] on div "Started + 0.00s" at bounding box center [217, 199] width 152 height 8
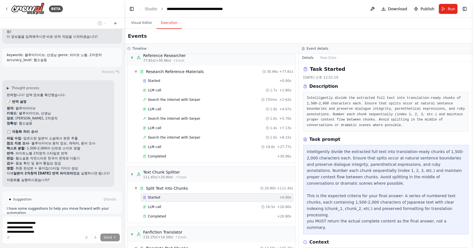
scroll to position [314, 0]
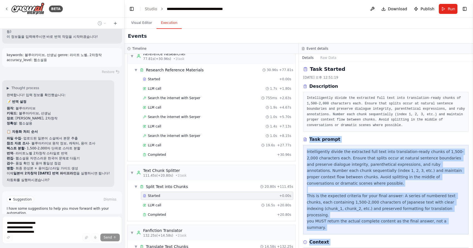
drag, startPoint x: 441, startPoint y: 238, endPoint x: 307, endPoint y: 139, distance: 167.1
click at [306, 139] on div "Task Started 2025. 9. 30. 오후 12:51:19 Description Intelligently divide the extr…" at bounding box center [386, 155] width 174 height 186
copy div "Task prompt Intelligently divide the extracted full text into translation-ready…"
click at [115, 22] on icon at bounding box center [115, 23] width 4 height 4
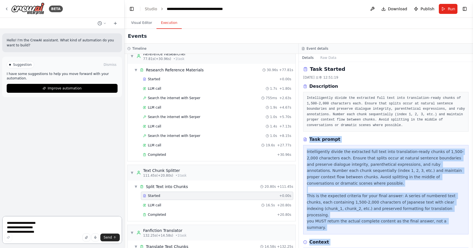
click at [33, 227] on textarea "**********" at bounding box center [62, 230] width 120 height 28
paste textarea "**********"
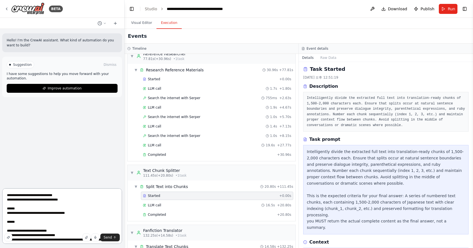
drag, startPoint x: 97, startPoint y: 200, endPoint x: 36, endPoint y: 205, distance: 61.1
click at [36, 205] on textarea "**********" at bounding box center [62, 216] width 120 height 56
click at [48, 201] on textarea "**********" at bounding box center [62, 216] width 120 height 56
drag, startPoint x: 94, startPoint y: 213, endPoint x: 61, endPoint y: 214, distance: 32.5
click at [61, 214] on textarea "**********" at bounding box center [62, 216] width 120 height 56
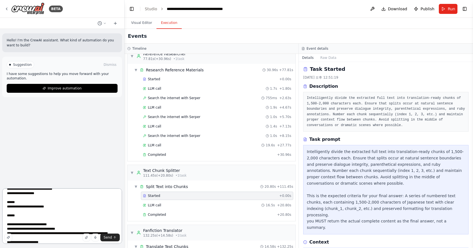
scroll to position [21, 0]
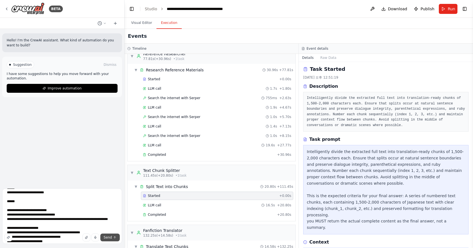
click at [111, 238] on span "Send" at bounding box center [108, 237] width 8 height 4
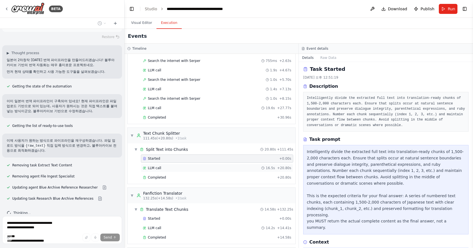
scroll to position [357, 0]
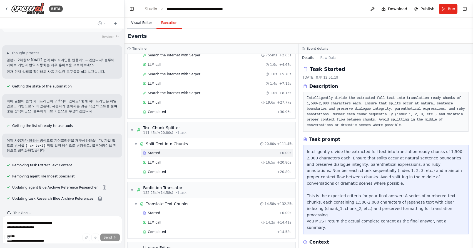
click at [140, 25] on button "Visual Editor" at bounding box center [142, 23] width 30 height 12
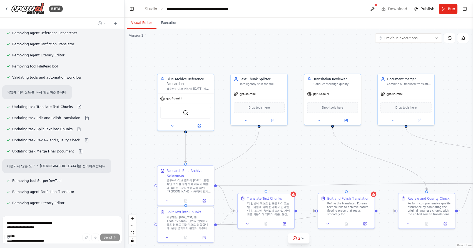
scroll to position [563, 0]
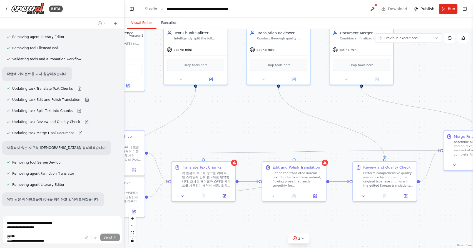
drag, startPoint x: 302, startPoint y: 200, endPoint x: 244, endPoint y: 164, distance: 68.0
click at [244, 164] on div ".deletable-edge-delete-btn { width: 20px; height: 20px; border: 0px solid #ffff…" at bounding box center [299, 138] width 349 height 219
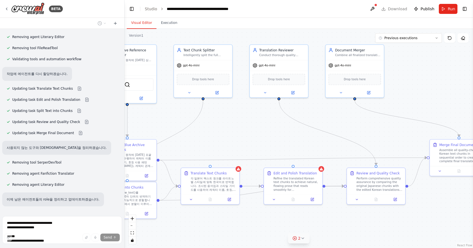
click at [300, 240] on span "2" at bounding box center [299, 239] width 3 height 6
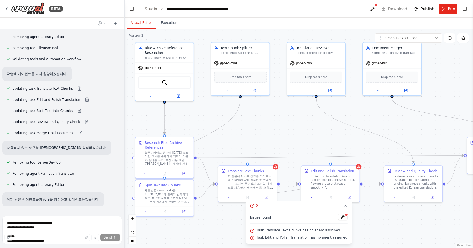
drag, startPoint x: 263, startPoint y: 162, endPoint x: 300, endPoint y: 159, distance: 36.5
click at [300, 159] on div ".deletable-edge-delete-btn { width: 20px; height: 20px; border: 0px solid #ffff…" at bounding box center [299, 138] width 349 height 219
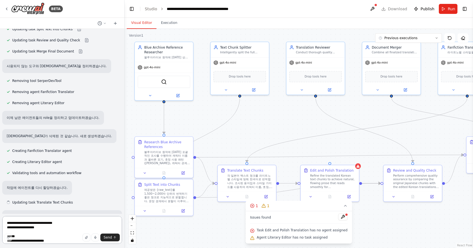
scroll to position [650, 0]
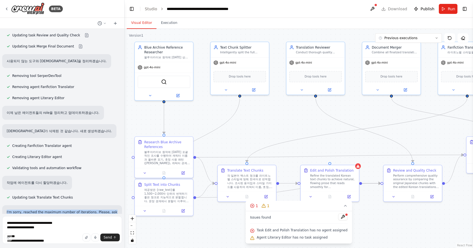
drag, startPoint x: 54, startPoint y: 204, endPoint x: 6, endPoint y: 197, distance: 48.9
click at [6, 205] on div "I'm sorry, reached the maximum number of iterations. Please, ask me to continue…" at bounding box center [62, 214] width 120 height 19
click at [18, 223] on textarea "**********" at bounding box center [62, 230] width 120 height 28
type textarea "*"
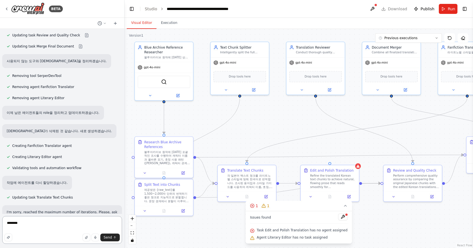
type textarea "********"
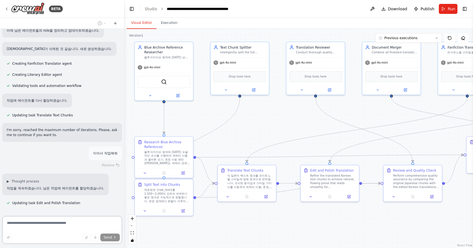
scroll to position [743, 0]
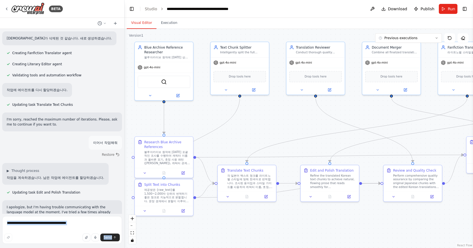
drag, startPoint x: 106, startPoint y: 204, endPoint x: 1, endPoint y: 191, distance: 106.8
click at [0, 191] on div "BETA Hello! I'm the CrewAI assistant. What kind of automation do you want to bu…" at bounding box center [62, 124] width 125 height 248
click at [3, 200] on div "I apologize, but I'm having trouble communicating with the language model at th…" at bounding box center [62, 214] width 120 height 29
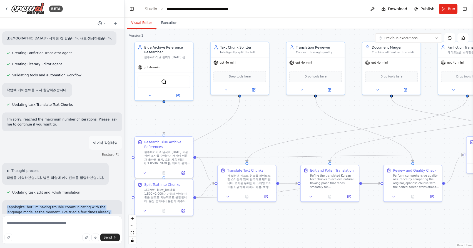
drag, startPoint x: 3, startPoint y: 193, endPoint x: 103, endPoint y: 202, distance: 100.0
click at [103, 202] on div "I apologize, but I'm having trouble communicating with the language model at th…" at bounding box center [62, 214] width 120 height 29
copy p "I apologize, but I'm having trouble communicating with the language model at th…"
click at [55, 200] on div "I apologize, but I'm having trouble communicating with the language model at th…" at bounding box center [62, 214] width 120 height 29
click at [167, 27] on button "Execution" at bounding box center [168, 23] width 25 height 12
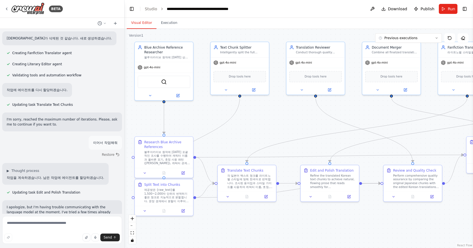
click at [144, 25] on button "Visual Editor" at bounding box center [142, 23] width 30 height 12
click at [78, 224] on textarea at bounding box center [62, 230] width 120 height 28
type textarea "**********"
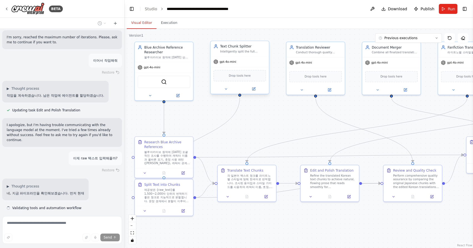
scroll to position [830, 0]
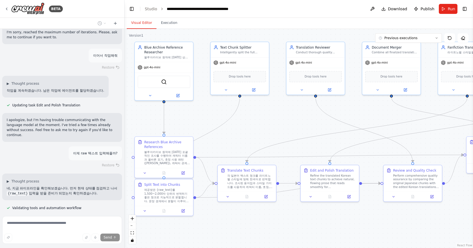
click at [84, 161] on div "Restore" at bounding box center [62, 165] width 120 height 8
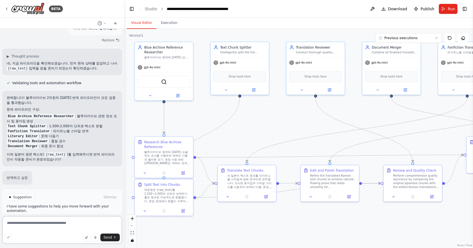
scroll to position [956, 0]
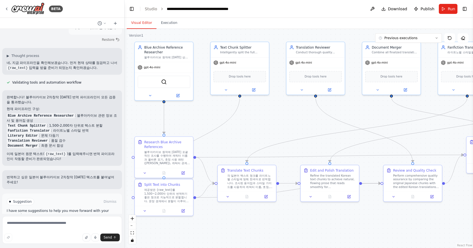
click at [73, 221] on button "Run Automation" at bounding box center [62, 225] width 111 height 9
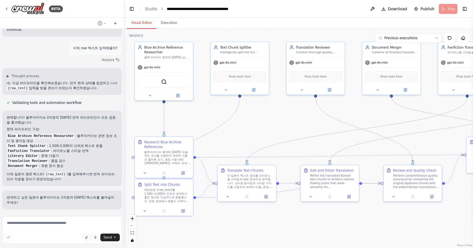
scroll to position [911, 0]
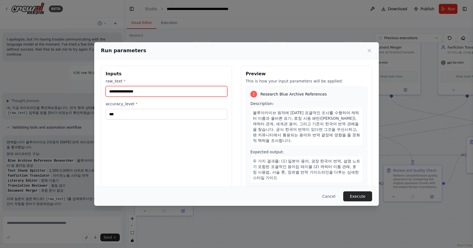
click at [184, 95] on input "raw_text *" at bounding box center [167, 91] width 122 height 11
paste input "**********"
click at [222, 92] on input "raw_text *" at bounding box center [167, 91] width 122 height 11
type input "**********"
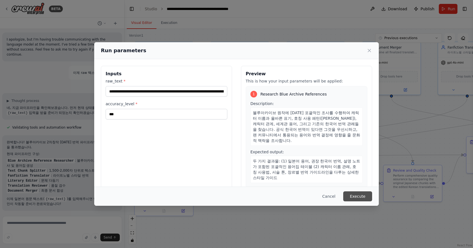
click at [355, 200] on button "Execute" at bounding box center [357, 197] width 29 height 10
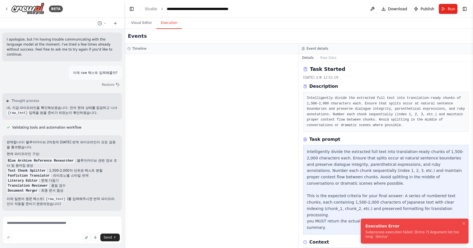
scroll to position [956, 0]
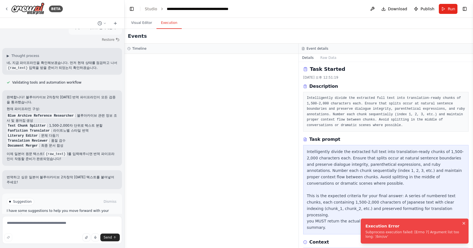
click at [463, 225] on icon "Notifications (F8)" at bounding box center [464, 223] width 4 height 4
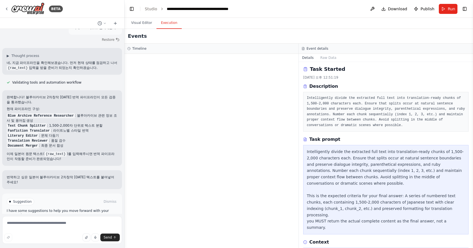
click at [88, 221] on button "Help fix error" at bounding box center [62, 225] width 111 height 9
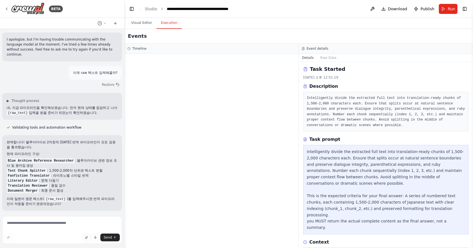
scroll to position [929, 0]
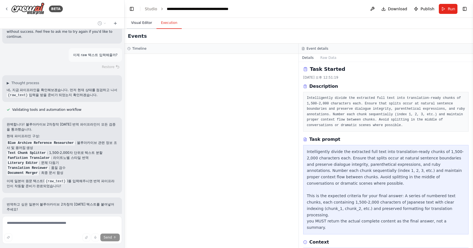
click at [141, 26] on button "Visual Editor" at bounding box center [142, 23] width 30 height 12
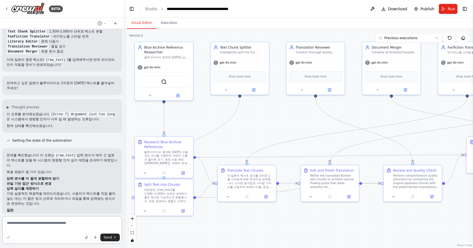
scroll to position [1050, 0]
click at [51, 229] on textarea at bounding box center [62, 230] width 120 height 28
type textarea "*"
type textarea "**********"
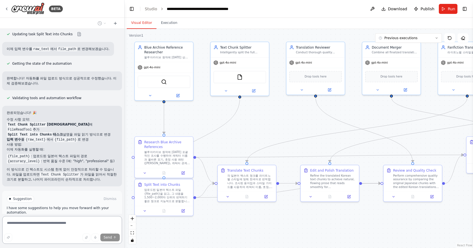
scroll to position [1406, 0]
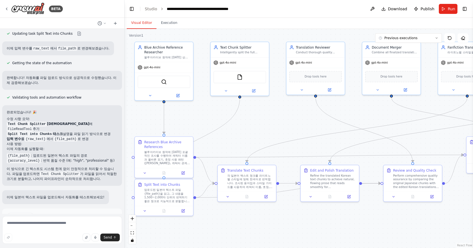
click at [35, 236] on button "Run Automation" at bounding box center [62, 240] width 111 height 9
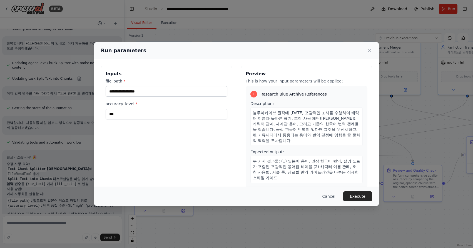
click at [137, 102] on label "accuracy_level *" at bounding box center [167, 104] width 122 height 6
click at [137, 109] on input "***" at bounding box center [167, 114] width 122 height 11
type input "**********"
click at [225, 97] on div "**********" at bounding box center [167, 98] width 122 height 41
click at [221, 95] on input "**********" at bounding box center [167, 91] width 122 height 11
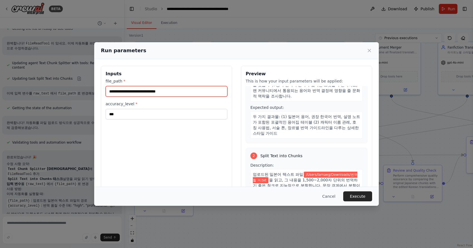
scroll to position [47, 0]
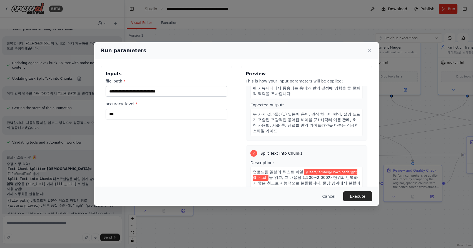
click at [207, 75] on h3 "Inputs" at bounding box center [167, 74] width 122 height 7
drag, startPoint x: 420, startPoint y: 240, endPoint x: 11, endPoint y: 113, distance: 428.4
click at [11, 113] on div "**********" at bounding box center [236, 124] width 473 height 248
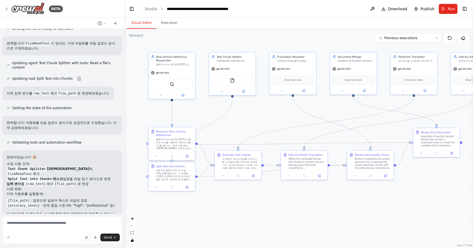
scroll to position [0, 0]
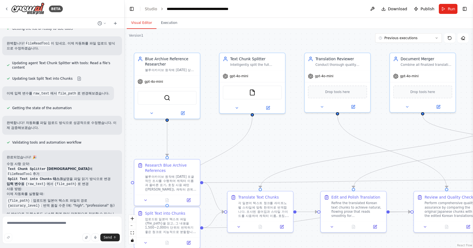
drag, startPoint x: 305, startPoint y: 48, endPoint x: 354, endPoint y: 48, distance: 48.6
click at [354, 48] on div ".deletable-edge-delete-btn { width: 20px; height: 20px; border: 0px solid #ffff…" at bounding box center [299, 138] width 349 height 219
click at [253, 94] on img at bounding box center [252, 91] width 6 height 6
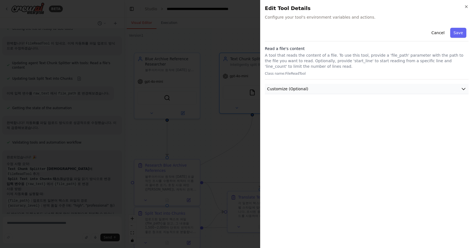
click at [305, 90] on span "Customize (Optional)" at bounding box center [287, 89] width 41 height 6
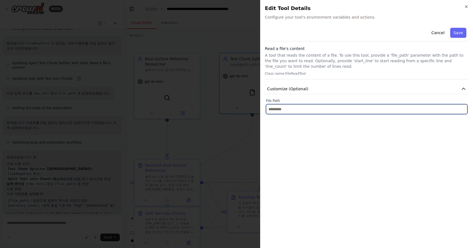
click at [286, 108] on input "text" at bounding box center [367, 109] width 202 height 10
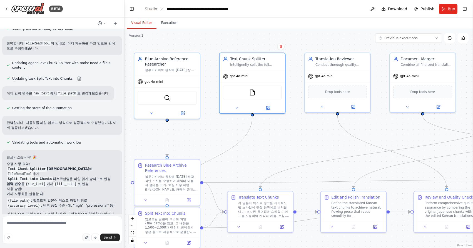
click at [86, 237] on icon "button" at bounding box center [86, 237] width 3 height 3
click at [251, 94] on img at bounding box center [252, 91] width 6 height 6
click at [248, 94] on div "FileReadTool" at bounding box center [252, 93] width 59 height 14
click at [252, 93] on img at bounding box center [252, 91] width 6 height 6
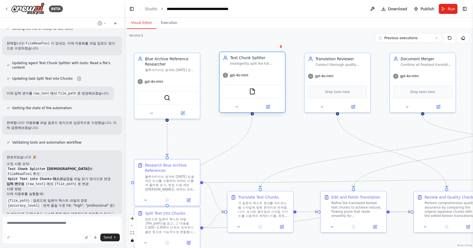
click at [258, 98] on div "FileReadTool" at bounding box center [252, 91] width 59 height 14
click at [253, 94] on img at bounding box center [252, 91] width 6 height 6
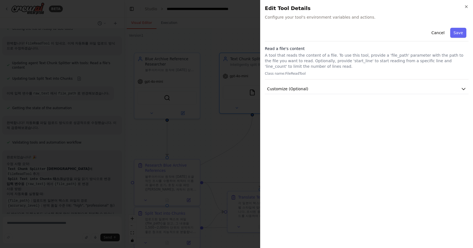
click at [369, 73] on p "Class name: FileReadTool" at bounding box center [367, 73] width 204 height 4
click at [367, 86] on button "Customize (Optional)" at bounding box center [367, 89] width 204 height 10
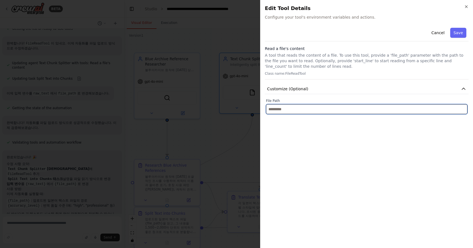
click at [311, 113] on input "text" at bounding box center [367, 109] width 202 height 10
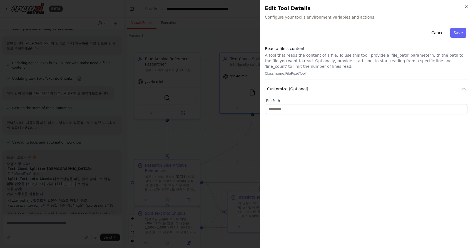
click at [297, 127] on div "Cancel Save Read a file's content A tool that reads the content of a file. To u…" at bounding box center [367, 135] width 204 height 218
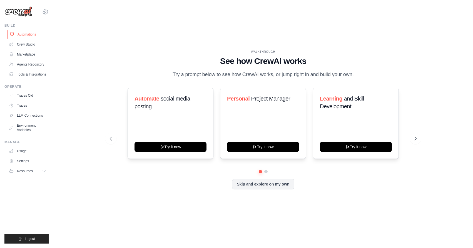
click at [31, 35] on link "Automations" at bounding box center [28, 34] width 42 height 9
click at [31, 44] on link "Crew Studio" at bounding box center [28, 44] width 42 height 9
click at [27, 100] on ul "Traces Old Traces LLM Connections Environment Variables" at bounding box center [28, 112] width 42 height 43
click at [24, 95] on link "Traces Old" at bounding box center [28, 95] width 42 height 9
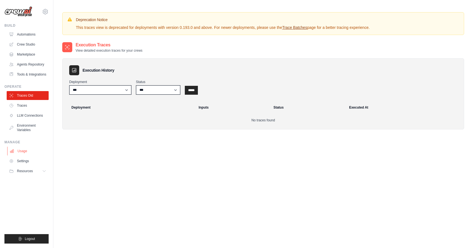
click at [25, 153] on link "Usage" at bounding box center [28, 151] width 42 height 9
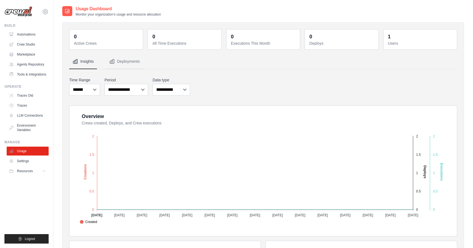
click at [28, 138] on ul "Build Automations Crew Studio Marketplace Agents Repository Resources Blog" at bounding box center [26, 133] width 44 height 220
click at [28, 133] on link "Environment Variables" at bounding box center [28, 127] width 42 height 13
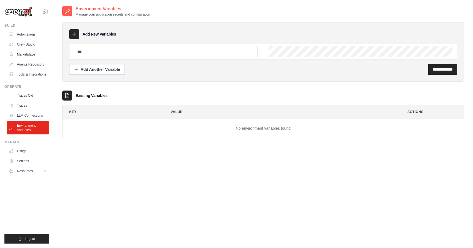
click at [24, 156] on ul "Usage Settings Resources Documentation Blog" at bounding box center [28, 161] width 42 height 29
click at [24, 154] on link "Usage" at bounding box center [28, 151] width 42 height 9
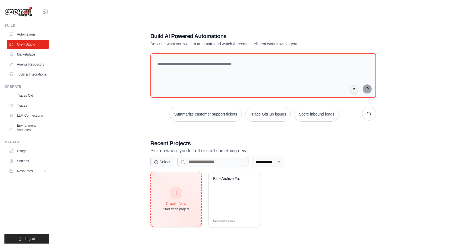
click at [173, 188] on div at bounding box center [176, 193] width 12 height 12
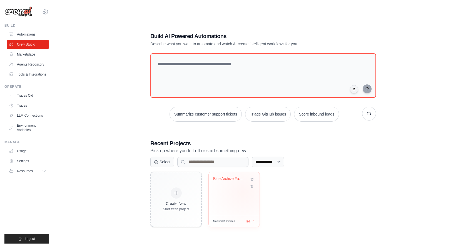
click at [243, 192] on div "Blue Archive Fanfiction Translation..." at bounding box center [234, 194] width 51 height 44
click at [234, 182] on div "Blue Archive Fanfiction Translation..." at bounding box center [230, 179] width 34 height 7
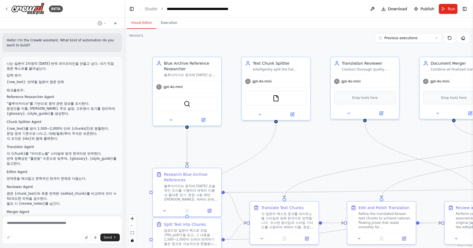
scroll to position [1361, 0]
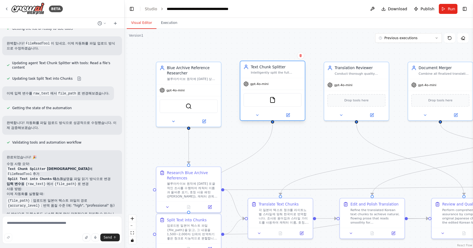
click at [261, 97] on div "FileReadTool" at bounding box center [272, 100] width 58 height 14
click at [73, 228] on textarea at bounding box center [62, 230] width 120 height 28
click at [89, 241] on button "button" at bounding box center [87, 238] width 8 height 8
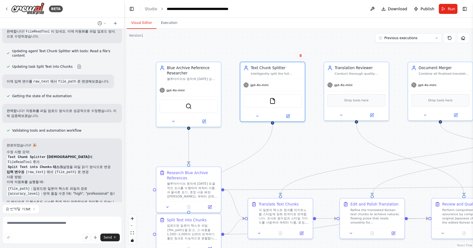
scroll to position [1373, 0]
click at [114, 238] on icon "submit" at bounding box center [114, 237] width 3 height 3
click at [56, 230] on textarea at bounding box center [62, 230] width 120 height 28
type textarea "**********"
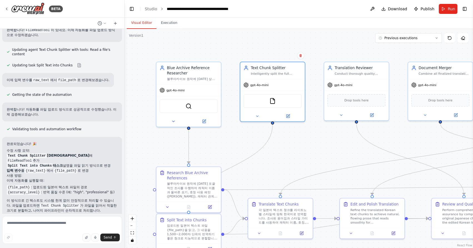
scroll to position [1406, 0]
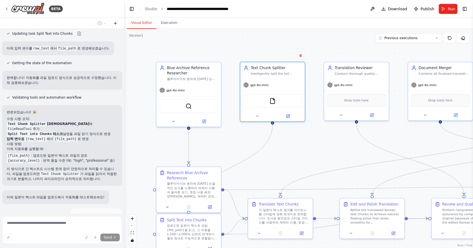
click at [116, 21] on icon at bounding box center [115, 23] width 4 height 4
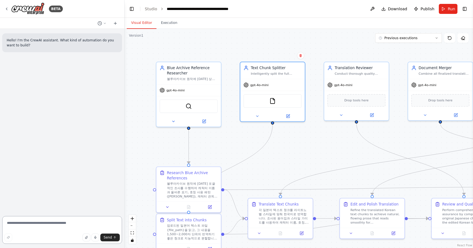
click at [76, 229] on textarea at bounding box center [62, 230] width 120 height 28
click at [99, 29] on div "Hello! I'm the CrewAI assistant. What kind of automation do you want to build?" at bounding box center [62, 121] width 124 height 185
click at [101, 25] on icon at bounding box center [100, 23] width 4 height 4
click at [94, 43] on span "이 파일을 입력할 수 있곘어?" at bounding box center [77, 43] width 35 height 4
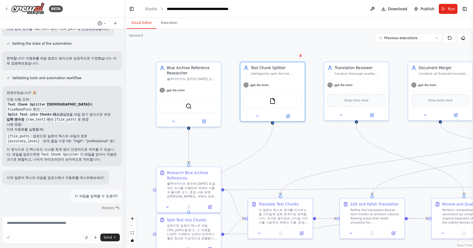
click at [101, 23] on icon at bounding box center [100, 23] width 4 height 4
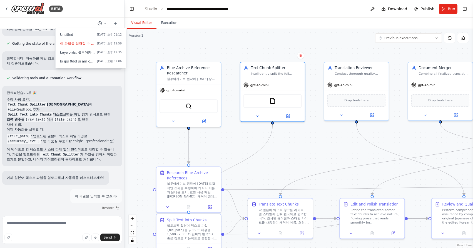
click at [352, 10] on header "**********" at bounding box center [299, 9] width 349 height 18
click at [81, 126] on div at bounding box center [62, 124] width 125 height 248
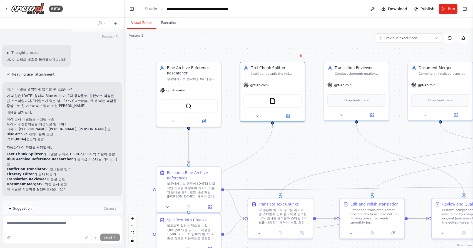
scroll to position [1597, 0]
click at [49, 232] on polygon at bounding box center [48, 233] width 2 height 3
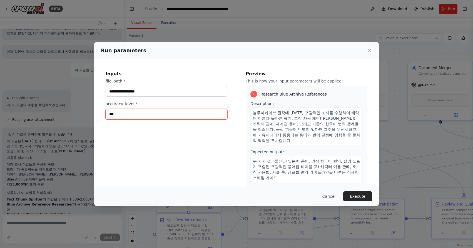
click at [173, 110] on input "***" at bounding box center [167, 114] width 122 height 11
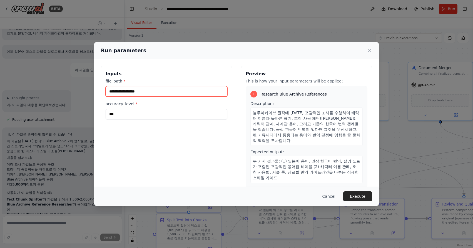
click at [163, 94] on input "file_path *" at bounding box center [167, 91] width 122 height 11
click at [147, 81] on label "file_path *" at bounding box center [167, 81] width 122 height 6
click at [147, 86] on input "file_path *" at bounding box center [167, 91] width 122 height 11
click at [243, 98] on div "Preview This is how your input parameters will be applied: 1 Research Blue Arch…" at bounding box center [306, 132] width 131 height 132
click at [234, 98] on div "Inputs file_path * accuracy_level * *** Preview This is how your input paramete…" at bounding box center [236, 132] width 271 height 132
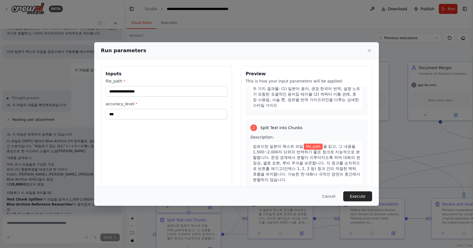
scroll to position [72, 0]
click at [309, 142] on div "업로드된 일본어 텍스트 파일 file_path 을 읽고, 그 내용을 1,500~2,000자 단위의 번역하기 좋은 청크로 지능적으로 분할합니다.…" at bounding box center [306, 164] width 112 height 44
click at [309, 145] on span "file_path" at bounding box center [313, 148] width 19 height 6
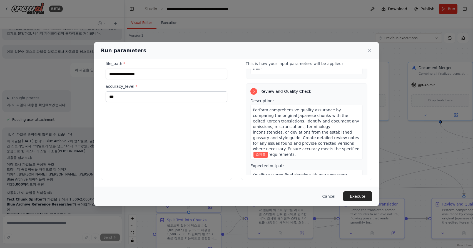
scroll to position [308, 0]
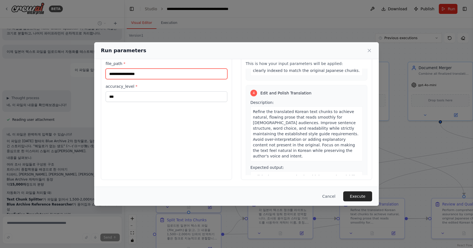
click at [189, 73] on input "file_path *" at bounding box center [167, 74] width 122 height 11
click at [372, 56] on div "Run parameters" at bounding box center [236, 50] width 285 height 17
click at [370, 53] on icon at bounding box center [370, 51] width 6 height 6
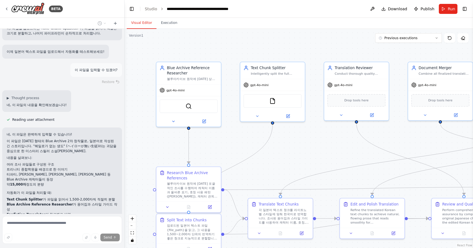
scroll to position [0, 0]
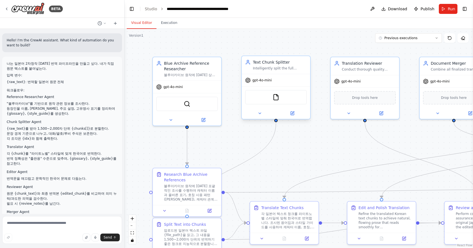
scroll to position [1534, 0]
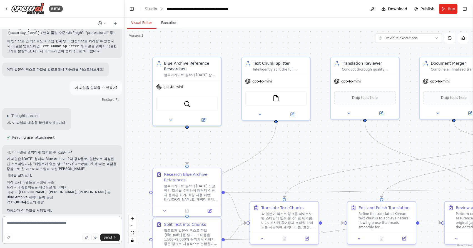
click at [28, 224] on textarea at bounding box center [62, 230] width 120 height 28
type textarea "*"
click at [267, 99] on div "FileReadTool" at bounding box center [276, 97] width 62 height 14
click at [275, 101] on div "FileReadTool" at bounding box center [276, 97] width 62 height 14
click at [279, 99] on div "FileReadTool" at bounding box center [276, 97] width 62 height 14
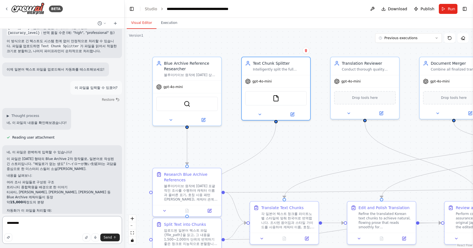
click at [33, 226] on textarea "********" at bounding box center [62, 230] width 120 height 28
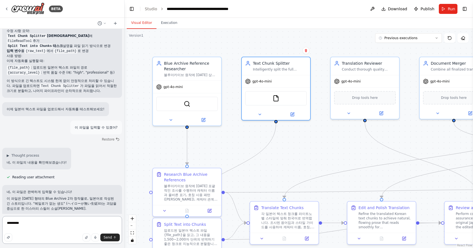
scroll to position [1494, 0]
type textarea "*"
click at [89, 238] on button "button" at bounding box center [87, 238] width 8 height 8
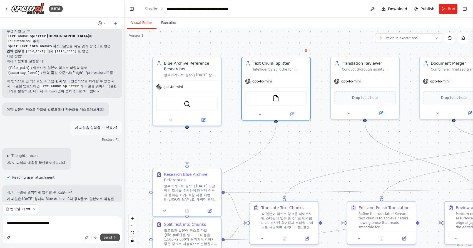
click at [113, 237] on button "Send" at bounding box center [109, 238] width 19 height 8
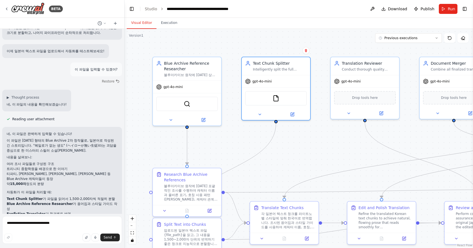
scroll to position [1579, 0]
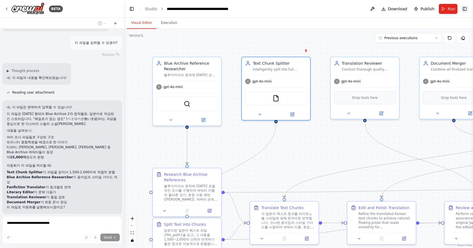
click at [466, 6] on button "Toggle Right Sidebar" at bounding box center [465, 9] width 8 height 8
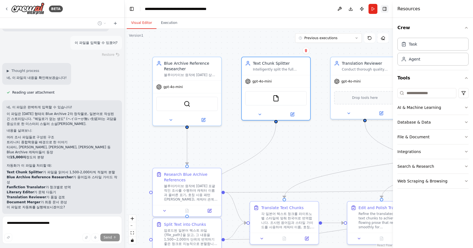
click at [386, 12] on button "Toggle Right Sidebar" at bounding box center [385, 9] width 8 height 8
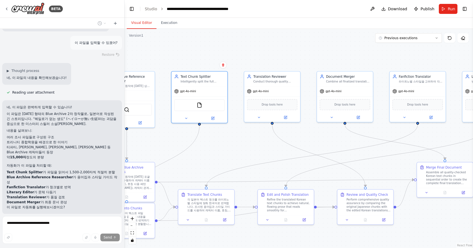
drag, startPoint x: 307, startPoint y: 134, endPoint x: 230, endPoint y: 131, distance: 77.1
click at [230, 131] on div ".deletable-edge-delete-btn { width: 20px; height: 20px; border: 0px solid #ffff…" at bounding box center [299, 138] width 349 height 219
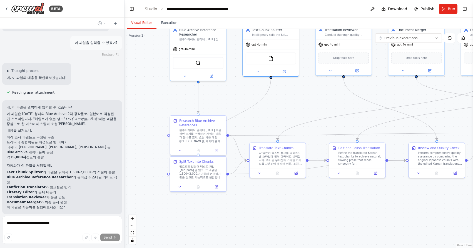
drag, startPoint x: 230, startPoint y: 131, endPoint x: 305, endPoint y: 85, distance: 87.2
click at [305, 85] on div ".deletable-edge-delete-btn { width: 20px; height: 20px; border: 0px solid #ffff…" at bounding box center [299, 138] width 349 height 219
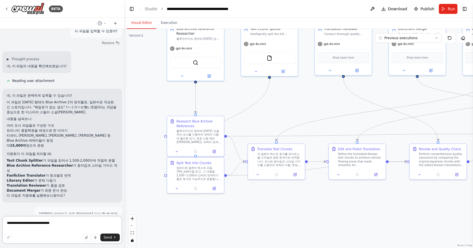
scroll to position [1596, 0]
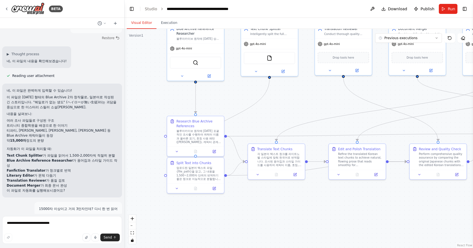
drag, startPoint x: 44, startPoint y: 204, endPoint x: 4, endPoint y: 199, distance: 40.6
click at [4, 240] on div "I'm sorry, the context window has been exceeded. Create a new chat session and …" at bounding box center [62, 249] width 120 height 19
click at [84, 149] on div "Hello! I'm the CrewAI assistant. What kind of automation do you want to build? …" at bounding box center [62, 121] width 124 height 185
click at [113, 21] on icon at bounding box center [115, 23] width 4 height 4
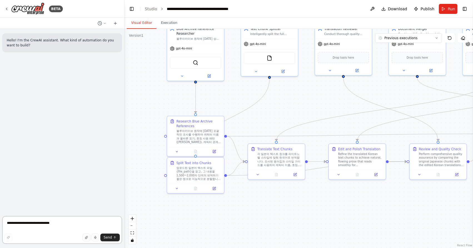
click at [44, 226] on textarea "**********" at bounding box center [62, 230] width 120 height 28
click at [87, 239] on icon "button" at bounding box center [86, 237] width 3 height 3
click at [41, 235] on div "Uploading..." at bounding box center [61, 238] width 115 height 8
click at [41, 229] on textarea "**********" at bounding box center [62, 230] width 120 height 28
type textarea "**********"
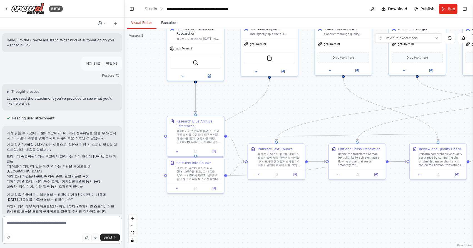
click at [35, 222] on textarea at bounding box center [62, 230] width 120 height 28
type textarea "******"
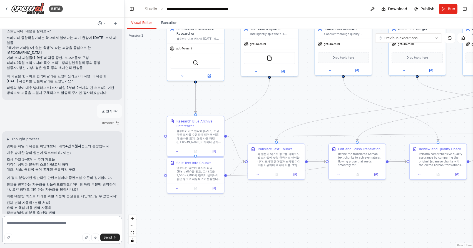
scroll to position [124, 0]
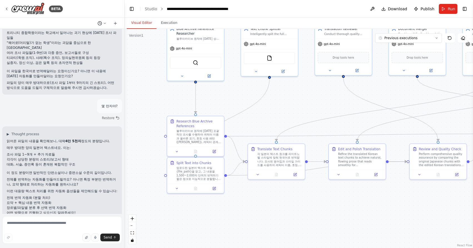
click at [103, 24] on icon at bounding box center [104, 23] width 3 height 3
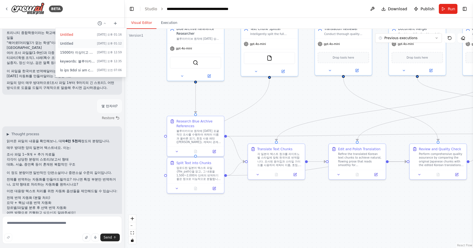
click at [96, 41] on button "Untitled [DATE] 오후 01:12" at bounding box center [91, 43] width 66 height 9
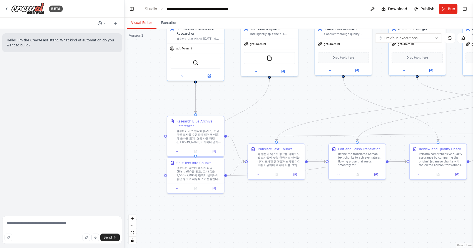
scroll to position [0, 0]
click at [100, 25] on circle at bounding box center [100, 23] width 4 height 4
click at [96, 31] on button "몇 만자야? [DATE] 오후 01:16" at bounding box center [91, 34] width 66 height 9
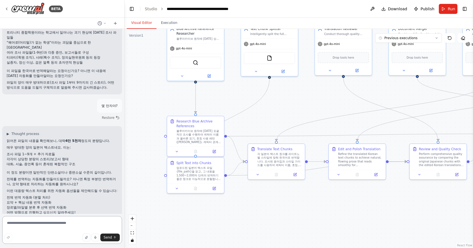
click at [49, 222] on textarea at bounding box center [62, 230] width 120 height 28
type textarea "*"
click at [275, 61] on div "FileReadTool" at bounding box center [269, 57] width 51 height 12
click at [271, 60] on div "FileReadTool" at bounding box center [269, 57] width 51 height 12
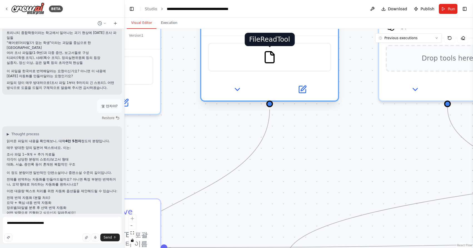
click at [269, 54] on img at bounding box center [269, 57] width 13 height 13
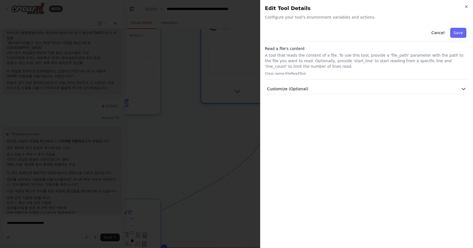
click at [302, 70] on div "Read a file's content A tool that reads the content of a file. To use this tool…" at bounding box center [367, 63] width 204 height 34
click at [291, 49] on h3 "Read a file's content" at bounding box center [367, 49] width 204 height 6
click at [310, 89] on button "Customize (Optional)" at bounding box center [367, 89] width 204 height 10
click at [310, 88] on button "Customize (Optional)" at bounding box center [367, 89] width 204 height 10
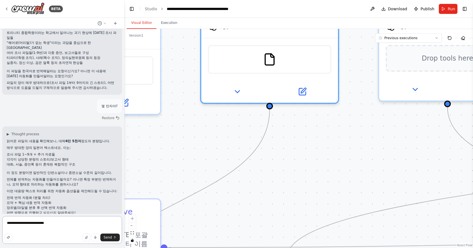
click at [74, 225] on textarea "**********" at bounding box center [62, 230] width 120 height 28
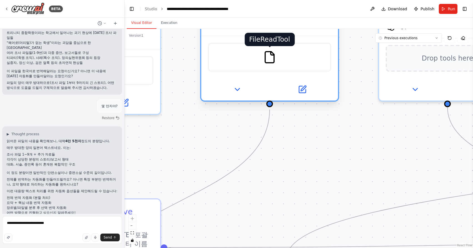
click at [264, 59] on img at bounding box center [269, 57] width 13 height 13
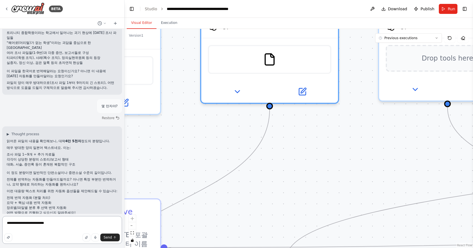
click at [83, 217] on textarea "**********" at bounding box center [62, 230] width 120 height 28
click at [80, 225] on textarea "**********" at bounding box center [62, 230] width 120 height 28
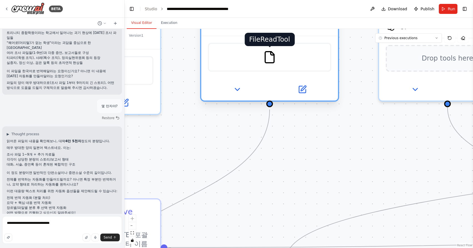
click at [275, 61] on img at bounding box center [269, 57] width 13 height 13
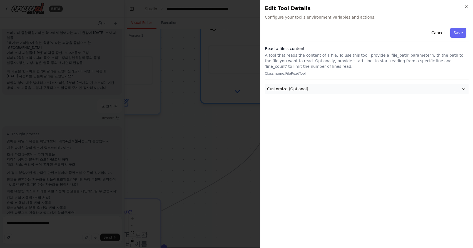
click at [298, 91] on span "Customize (Optional)" at bounding box center [287, 89] width 41 height 6
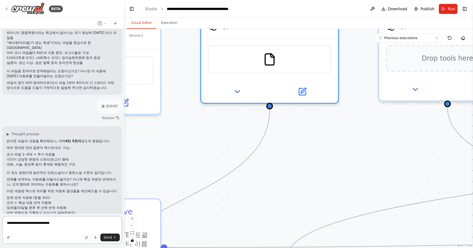
click at [91, 226] on textarea "**********" at bounding box center [62, 230] width 120 height 28
click at [97, 223] on textarea "**********" at bounding box center [62, 230] width 120 height 28
click at [95, 223] on textarea "**********" at bounding box center [62, 230] width 120 height 28
type textarea "**********"
click at [94, 230] on textarea "**********" at bounding box center [62, 230] width 120 height 28
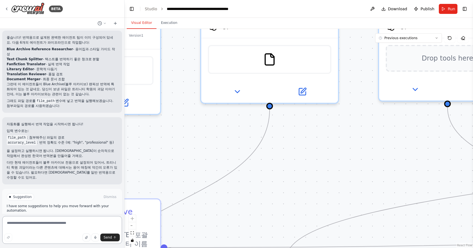
scroll to position [387, 0]
click at [57, 217] on button "Run Automation" at bounding box center [62, 221] width 111 height 9
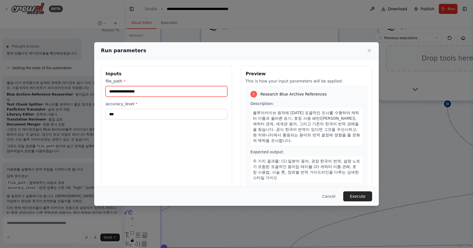
click at [150, 91] on input "file_path *" at bounding box center [167, 91] width 122 height 11
type input "**********"
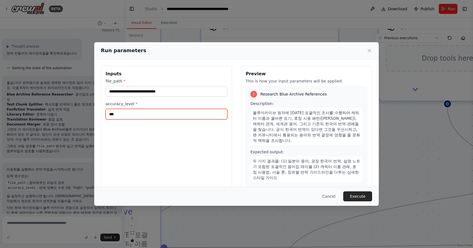
click at [179, 113] on input "***" at bounding box center [167, 114] width 122 height 11
type input "*"
type input "****"
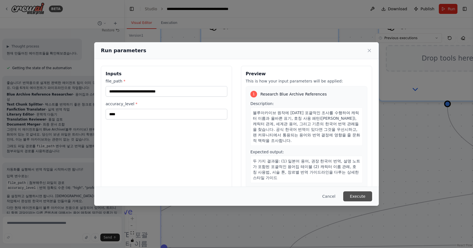
click at [361, 195] on button "Execute" at bounding box center [357, 197] width 29 height 10
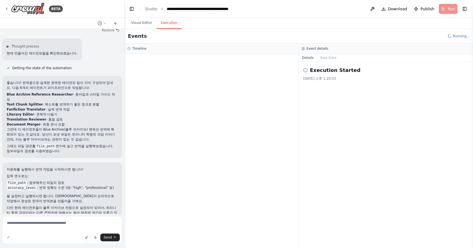
scroll to position [0, 0]
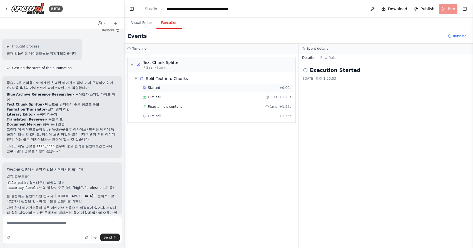
click at [167, 88] on div "Started" at bounding box center [210, 88] width 134 height 4
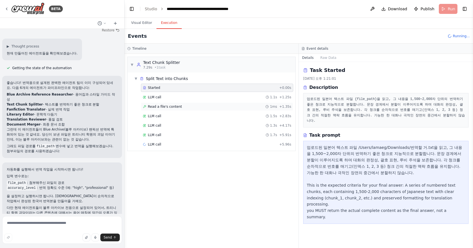
click at [212, 106] on div "Read a file's content 1ms + 1.35s" at bounding box center [217, 107] width 148 height 4
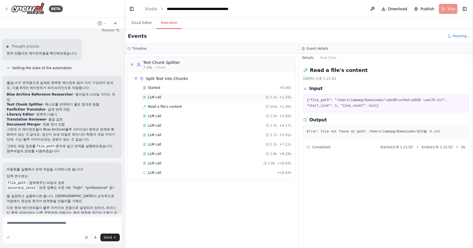
click at [213, 101] on div "LLM call 1.1s + 1.25s" at bounding box center [217, 97] width 152 height 8
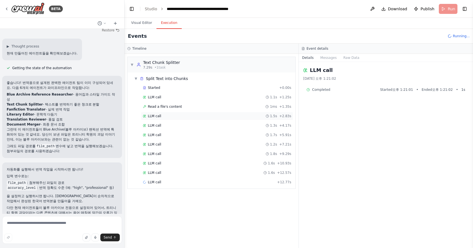
click at [203, 114] on div "LLM call 1.5s + 2.83s" at bounding box center [217, 116] width 148 height 4
click at [186, 123] on div "LLM call 1.3s + 4.17s" at bounding box center [217, 125] width 152 height 8
click at [200, 110] on div "Read a file's content 1ms + 1.35s" at bounding box center [217, 107] width 152 height 8
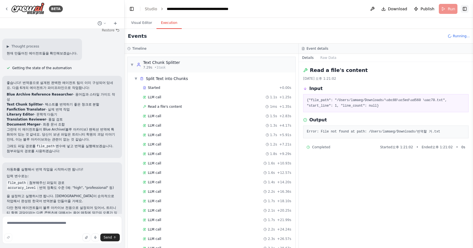
click at [465, 11] on button "Toggle Right Sidebar" at bounding box center [465, 9] width 8 height 8
click at [465, 11] on div "BETA Hello! I'm the CrewAI assistant. What kind of automation do you want to bu…" at bounding box center [236, 124] width 473 height 248
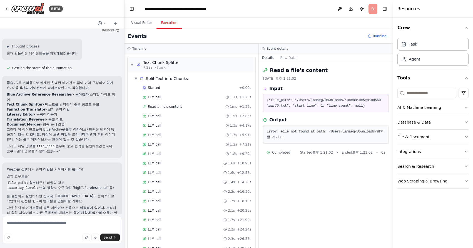
click at [426, 117] on button "Database & Data" at bounding box center [432, 122] width 71 height 14
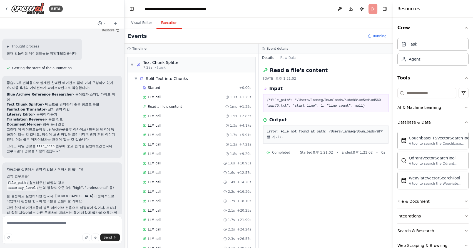
click at [428, 126] on button "Database & Data" at bounding box center [432, 122] width 71 height 14
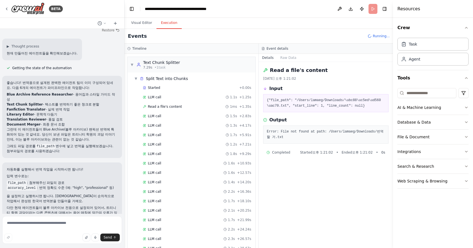
click at [335, 143] on div "Error: File not found at path: /Users/lamaeg/Downloads/번역할 거.txt" at bounding box center [325, 135] width 125 height 18
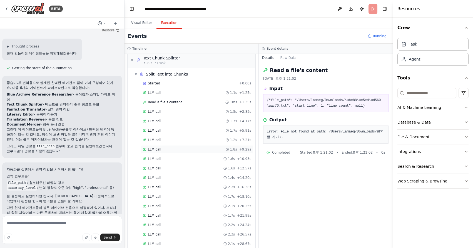
click at [180, 149] on div "LLM call 1.8s + 9.29s" at bounding box center [197, 149] width 108 height 4
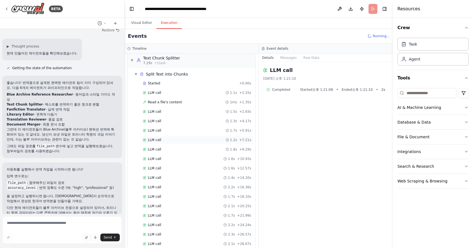
click at [180, 142] on div "LLM call 1.2s + 7.21s" at bounding box center [197, 140] width 108 height 4
click at [180, 134] on div "LLM call 1.7s + 5.91s" at bounding box center [197, 130] width 112 height 8
click at [180, 125] on div "LLM call 1.3s + 4.17s" at bounding box center [197, 121] width 112 height 8
click at [278, 91] on span "Completed" at bounding box center [281, 90] width 18 height 4
click at [269, 91] on icon at bounding box center [268, 89] width 3 height 3
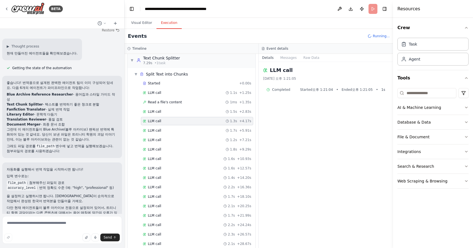
click at [217, 107] on div "Started + 0.00s LLM call 1.1s + 1.25s Read a file's content 1ms + 1.35s LLM cal…" at bounding box center [193, 211] width 123 height 265
click at [215, 114] on div "LLM call 1.5s + 2.83s" at bounding box center [197, 112] width 112 height 8
click at [214, 94] on div "LLM call 1.1s + 1.25s" at bounding box center [197, 93] width 108 height 4
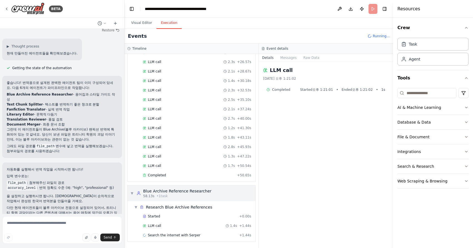
click at [198, 186] on div "▼ Blue Archive Reference Researcher 58.13s • 1 task" at bounding box center [192, 194] width 128 height 16
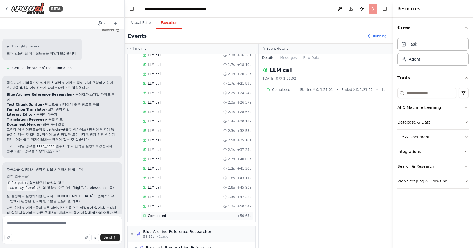
click at [192, 217] on div "Completed" at bounding box center [189, 216] width 92 height 4
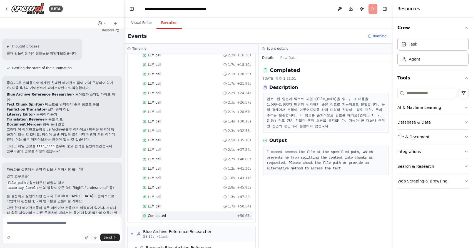
scroll to position [0, 0]
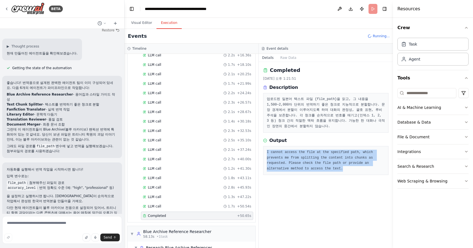
drag, startPoint x: 350, startPoint y: 169, endPoint x: 260, endPoint y: 151, distance: 91.9
click at [260, 151] on div "Completed [DATE] 오후 1:21:51 Description 업로드된 일본어 텍스트 파일 {file_path}을 읽고, 그 내용을 …" at bounding box center [326, 155] width 134 height 186
copy pre "I cannot access the file at the specified path, which prevents me from splittin…"
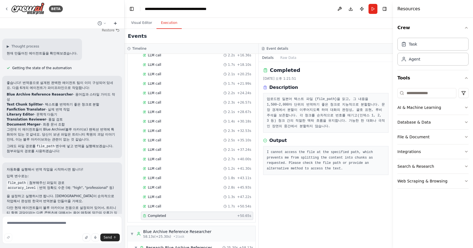
click at [113, 24] on button at bounding box center [115, 23] width 9 height 7
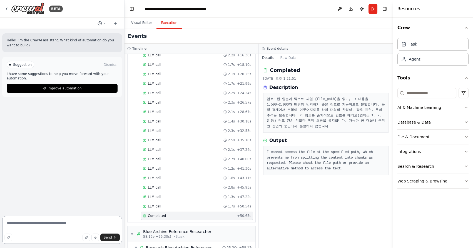
click at [39, 226] on textarea at bounding box center [62, 230] width 120 height 28
paste textarea "**********"
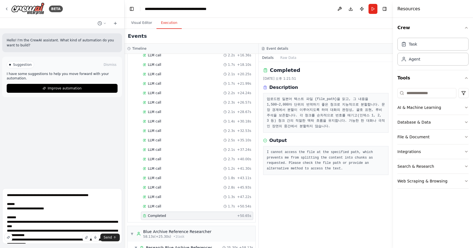
drag, startPoint x: 112, startPoint y: 236, endPoint x: 79, endPoint y: 199, distance: 49.6
click at [79, 199] on div "**********" at bounding box center [62, 217] width 120 height 58
click at [41, 196] on textarea "**********" at bounding box center [62, 216] width 120 height 56
type textarea "**********"
click at [112, 240] on span "Send" at bounding box center [108, 237] width 8 height 4
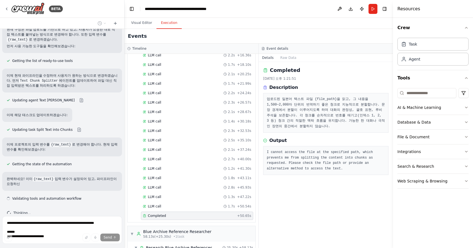
scroll to position [250, 0]
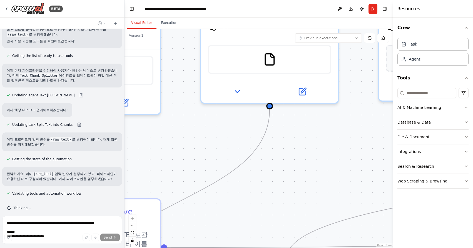
click at [142, 26] on button "Visual Editor" at bounding box center [142, 23] width 30 height 12
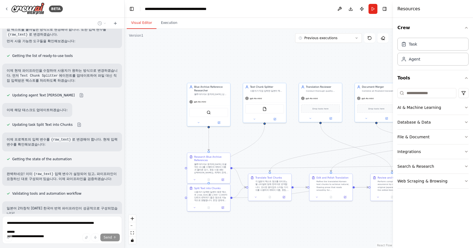
scroll to position [404, 0]
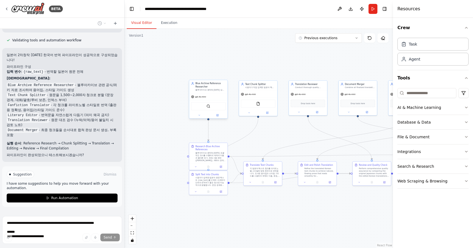
click at [207, 97] on div "gpt-4o-mini" at bounding box center [208, 96] width 38 height 7
click at [206, 99] on div "gpt-4o-mini" at bounding box center [208, 96] width 38 height 7
click at [192, 98] on icon at bounding box center [192, 96] width 3 height 3
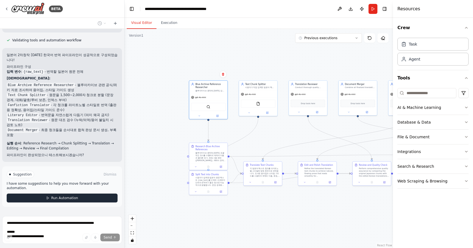
click at [80, 194] on button "Run Automation" at bounding box center [62, 198] width 111 height 9
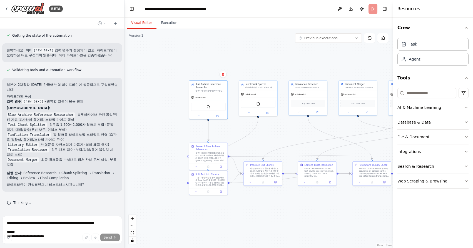
scroll to position [359, 0]
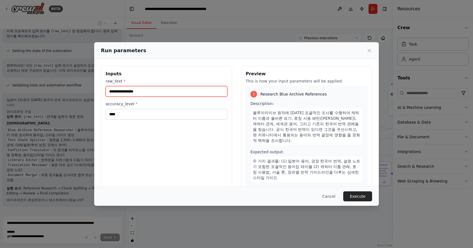
click at [150, 95] on input "raw_text *" at bounding box center [167, 91] width 122 height 11
paste input "**********"
type input "**********"
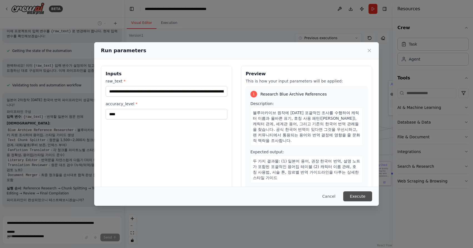
click at [357, 196] on button "Execute" at bounding box center [357, 197] width 29 height 10
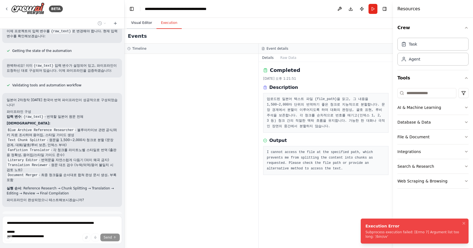
click at [143, 20] on button "Visual Editor" at bounding box center [142, 23] width 30 height 12
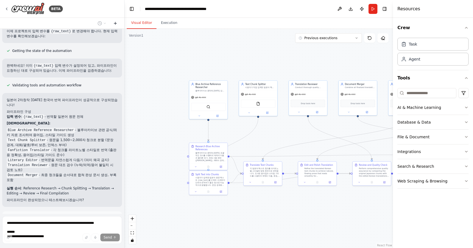
click at [116, 23] on icon at bounding box center [115, 23] width 3 height 0
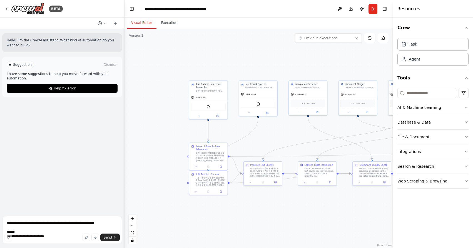
click at [84, 67] on div "Suggestion Dismiss" at bounding box center [62, 64] width 111 height 7
click at [98, 24] on icon at bounding box center [100, 23] width 4 height 4
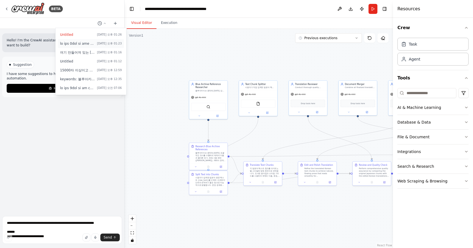
click at [119, 43] on span "[DATE] 오후 01:23" at bounding box center [109, 43] width 25 height 4
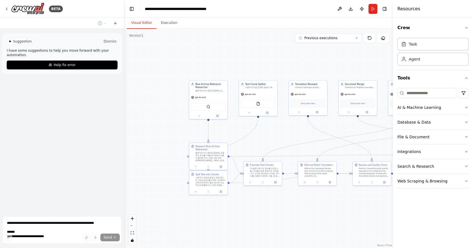
click at [107, 40] on button "Dismiss" at bounding box center [110, 42] width 15 height 6
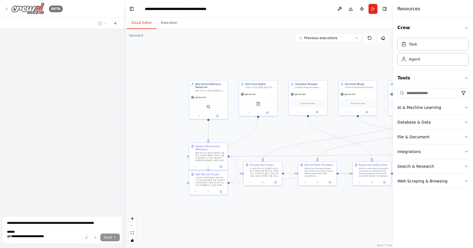
click at [53, 13] on div "BETA" at bounding box center [33, 9] width 58 height 13
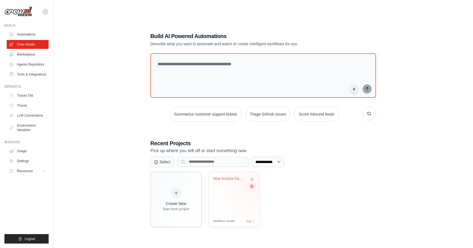
click at [253, 185] on icon at bounding box center [252, 187] width 4 height 4
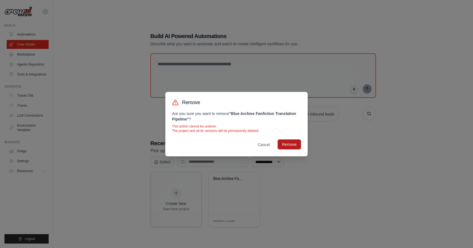
click at [285, 148] on button "Remove" at bounding box center [289, 145] width 23 height 10
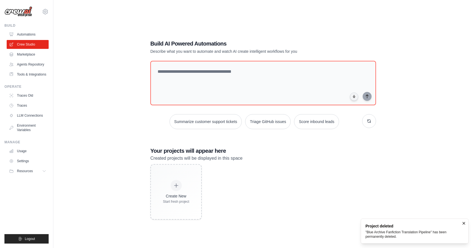
click at [149, 192] on div "Build AI Powered Automations Describe what you want to automate and watch AI cr…" at bounding box center [263, 130] width 239 height 198
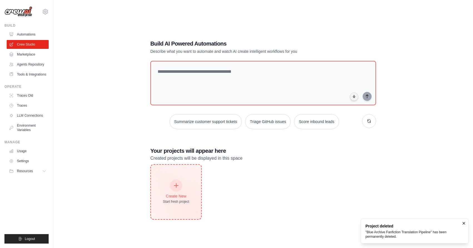
click at [167, 192] on div "Create New Start fresh project" at bounding box center [176, 192] width 26 height 24
click at [178, 185] on icon at bounding box center [176, 186] width 6 height 6
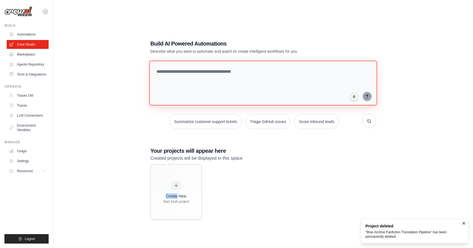
click at [216, 88] on textarea at bounding box center [263, 83] width 228 height 45
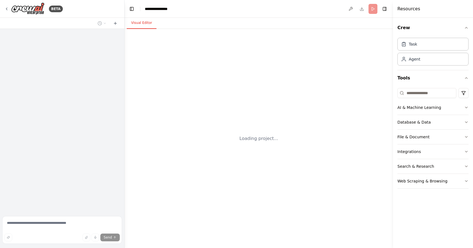
click at [44, 219] on textarea at bounding box center [62, 230] width 120 height 28
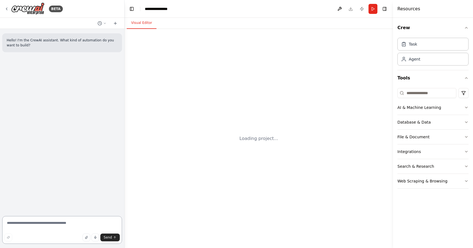
click at [43, 221] on textarea at bounding box center [62, 230] width 120 height 28
paste textarea "**********"
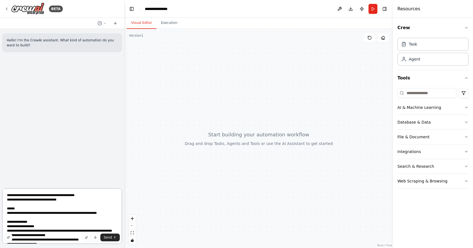
click at [41, 198] on textarea at bounding box center [62, 216] width 120 height 56
click at [41, 197] on textarea at bounding box center [62, 216] width 120 height 56
click at [63, 197] on textarea at bounding box center [62, 216] width 120 height 56
click at [99, 196] on textarea at bounding box center [62, 216] width 120 height 56
drag, startPoint x: 109, startPoint y: 222, endPoint x: 112, endPoint y: 218, distance: 4.9
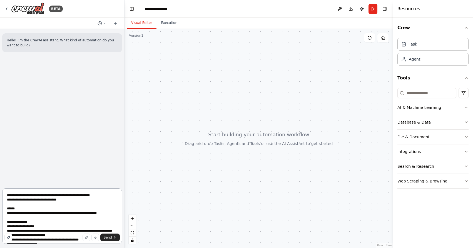
click at [112, 218] on textarea at bounding box center [62, 216] width 120 height 56
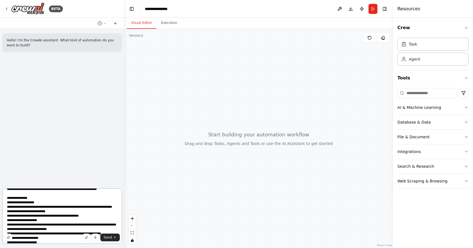
scroll to position [26, 0]
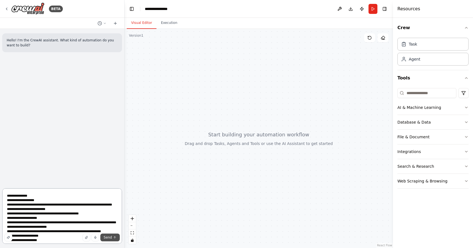
type textarea "**********"
click at [113, 236] on icon "submit" at bounding box center [114, 237] width 3 height 3
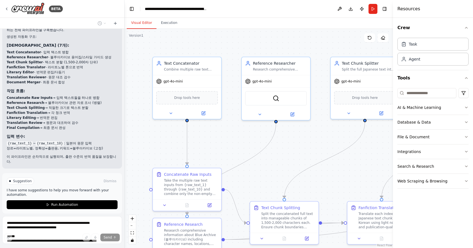
scroll to position [646, 0]
click at [69, 202] on span "Run Automation" at bounding box center [64, 204] width 27 height 4
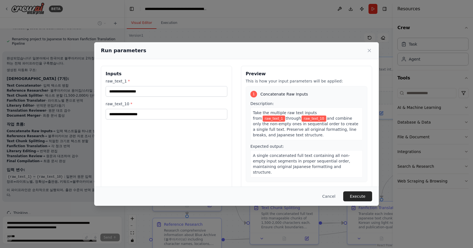
click at [140, 98] on div "raw_text_1 * raw_text_10 *" at bounding box center [167, 98] width 122 height 41
click at [140, 95] on input "raw_text_1 *" at bounding box center [167, 91] width 122 height 11
paste input "**********"
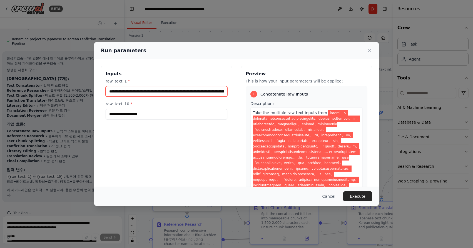
type input "**********"
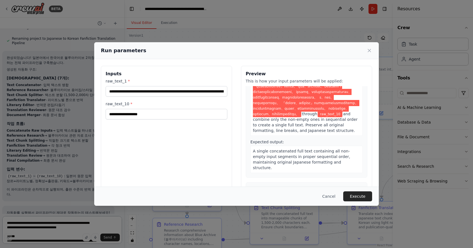
scroll to position [69, 0]
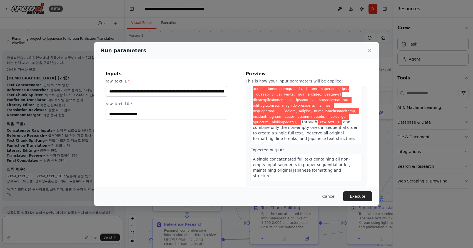
paste textarea "**********"
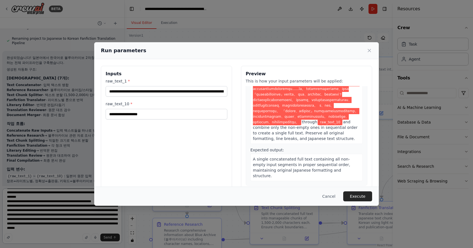
type textarea "**********"
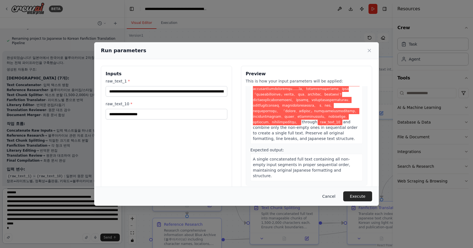
scroll to position [154, 0]
